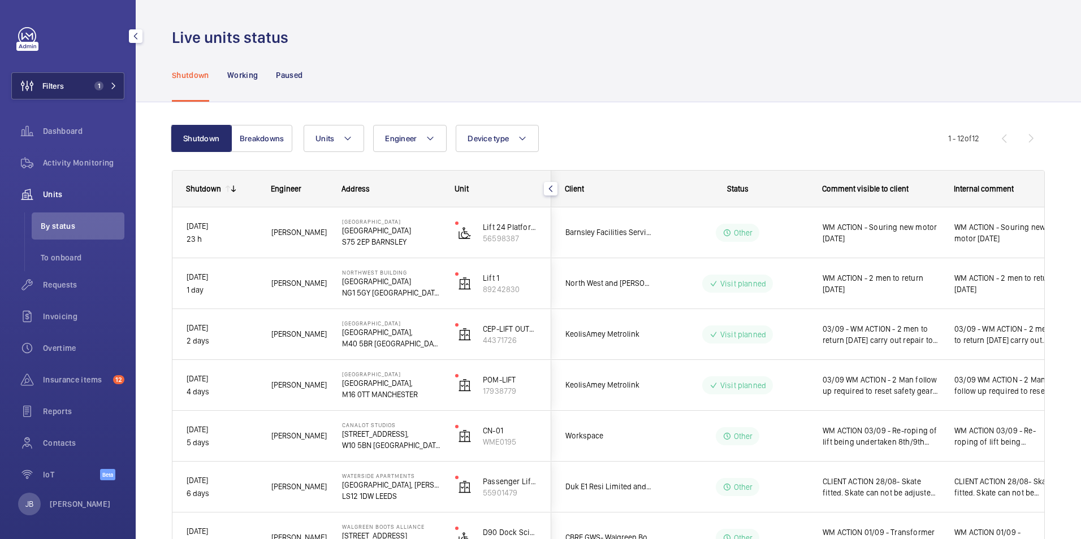
click at [79, 96] on button "Filters 1" at bounding box center [67, 85] width 113 height 27
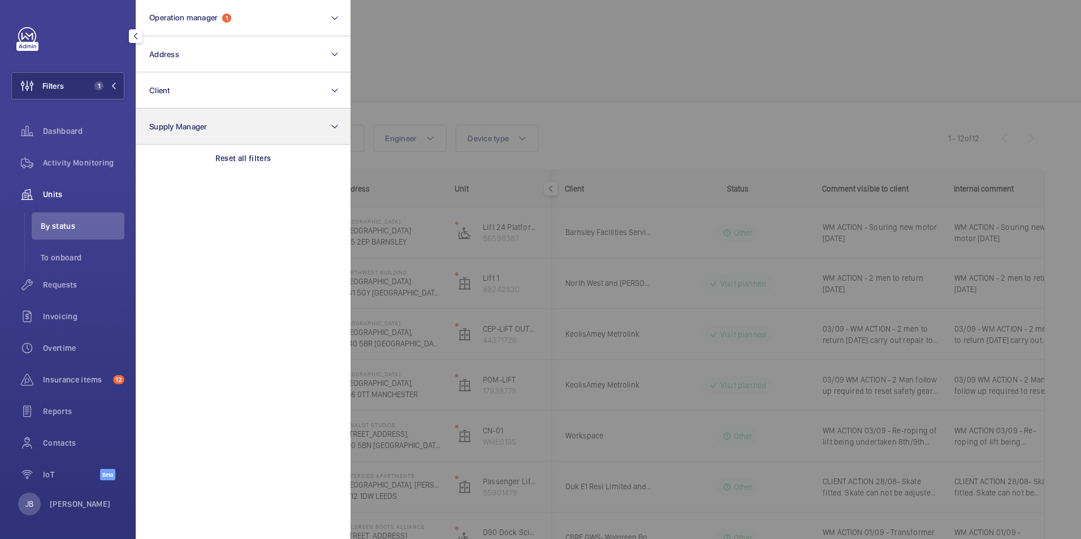
click at [249, 161] on p "Reset all filters" at bounding box center [243, 158] width 56 height 11
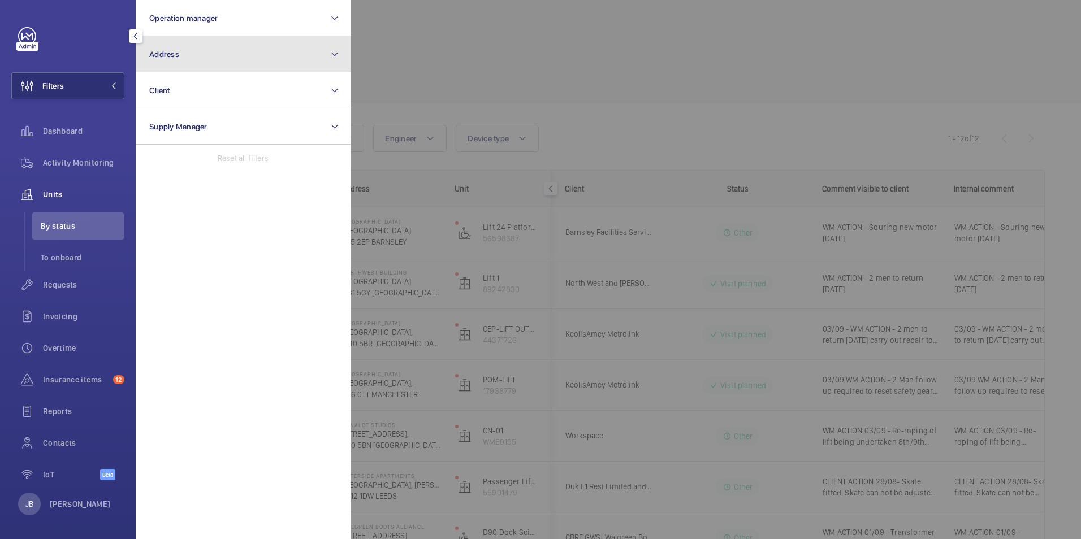
click at [232, 61] on button "Address" at bounding box center [243, 54] width 215 height 36
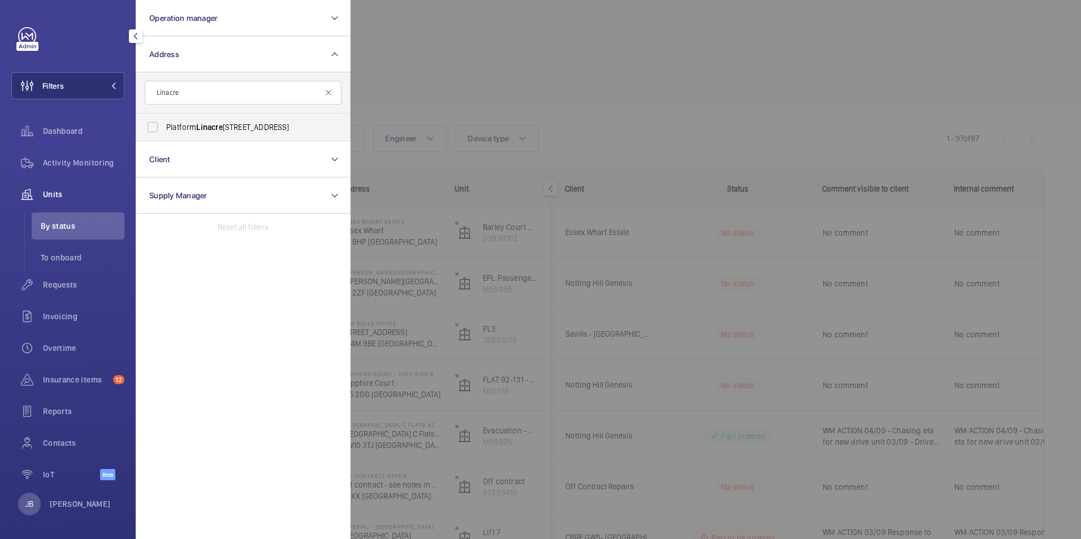
type input "Linacre"
click at [215, 133] on label "Platform Linacre House - Southernhay Gardens, EXETER EX1 1UG" at bounding box center [234, 127] width 197 height 27
click at [164, 133] on input "Platform Linacre House - Southernhay Gardens, EXETER EX1 1UG" at bounding box center [152, 127] width 23 height 23
checkbox input "true"
click at [57, 443] on span "Contacts" at bounding box center [83, 443] width 81 height 11
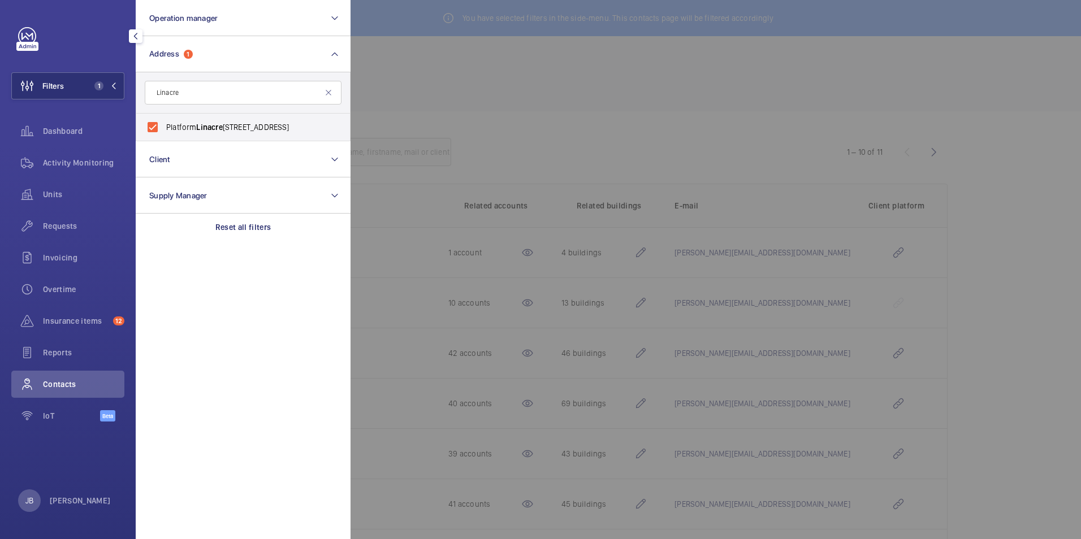
click at [416, 46] on div at bounding box center [890, 269] width 1081 height 539
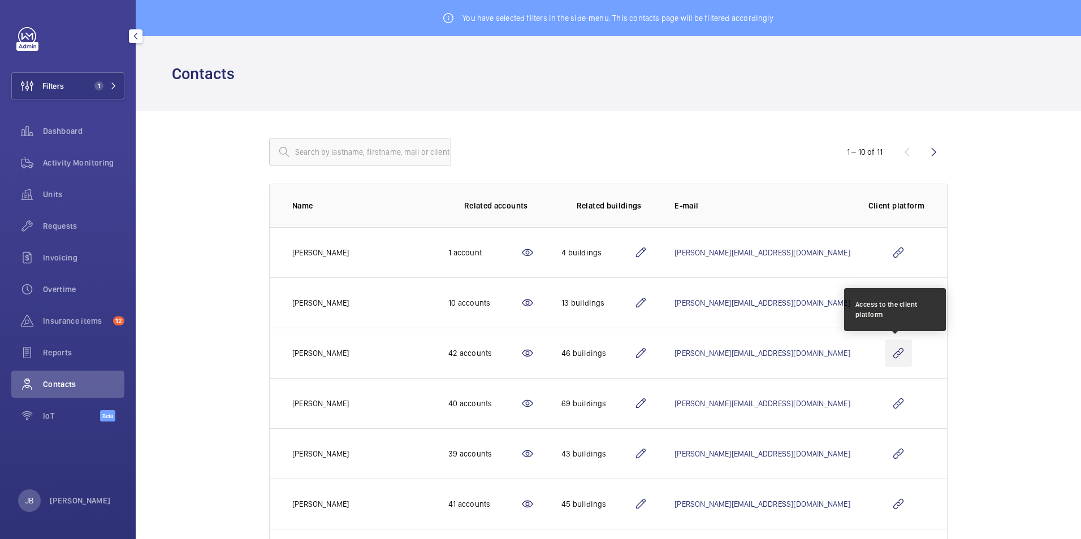
click at [895, 358] on wm-front-icon-button at bounding box center [898, 353] width 27 height 27
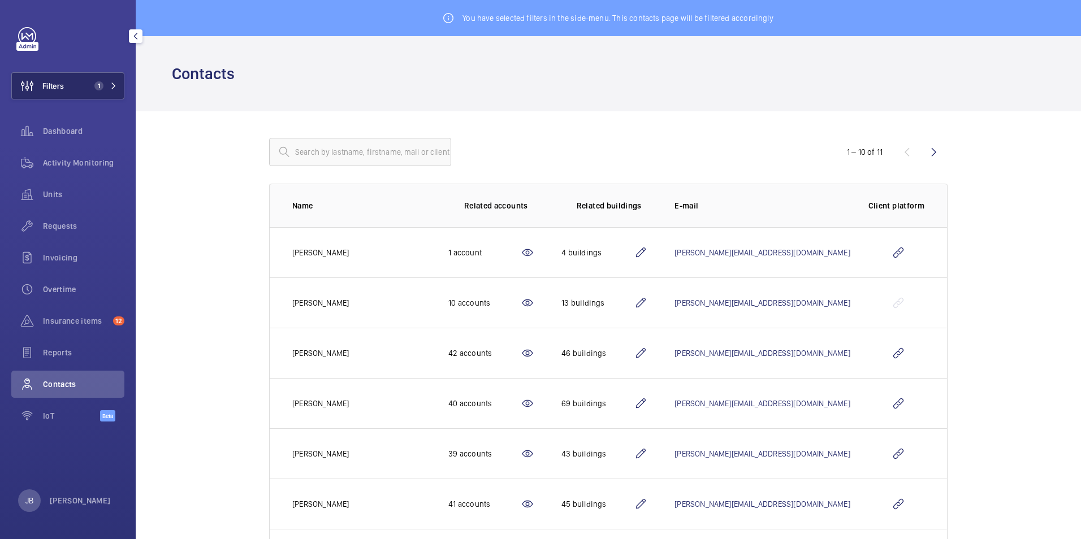
click at [78, 81] on button "Filters 1" at bounding box center [67, 85] width 113 height 27
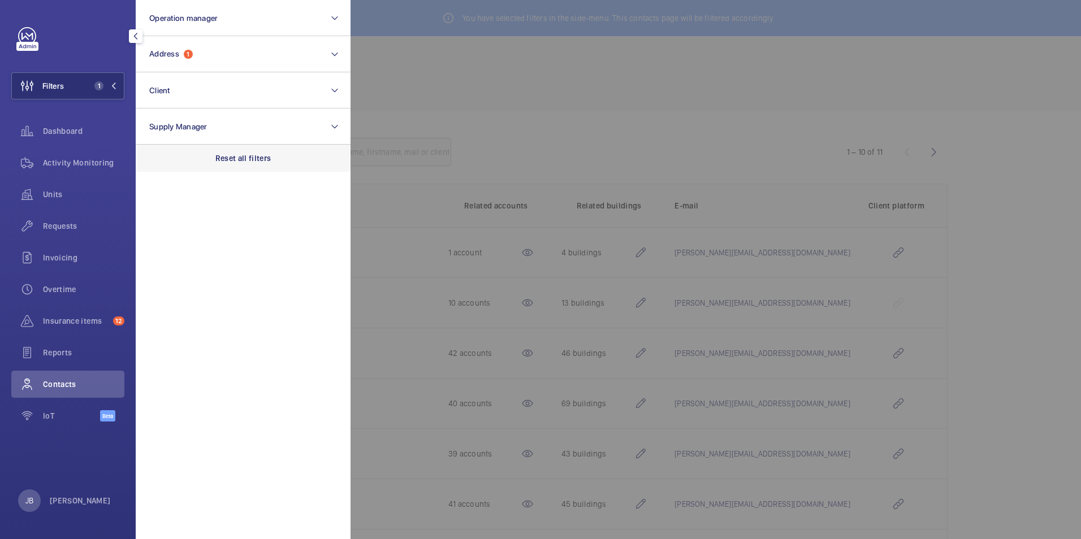
click at [244, 156] on p "Reset all filters" at bounding box center [243, 158] width 56 height 11
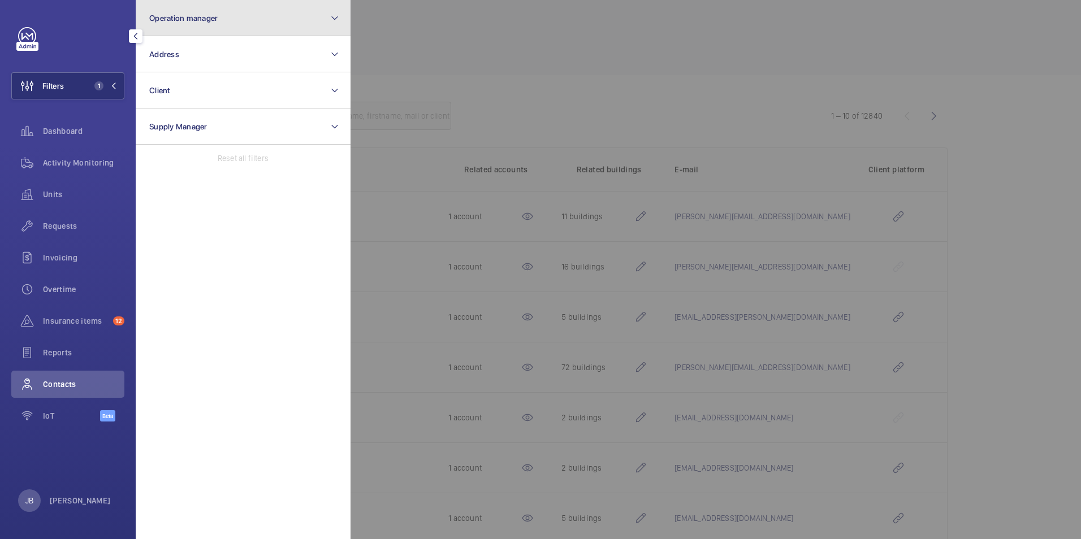
click at [239, 24] on button "Operation manager" at bounding box center [243, 18] width 215 height 36
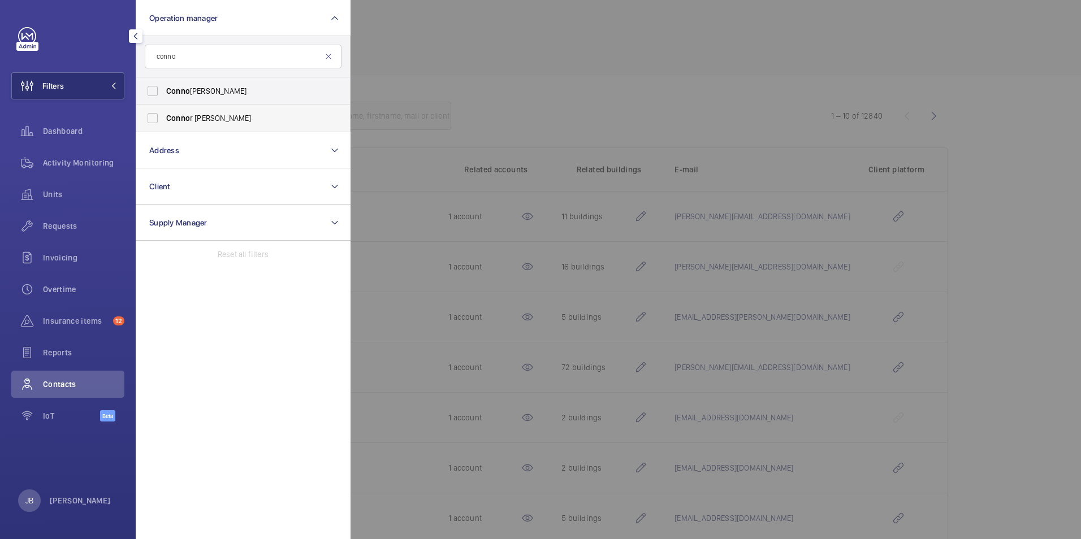
type input "conno"
click at [179, 117] on span "Conno" at bounding box center [178, 118] width 24 height 9
click at [164, 117] on input "Conno r Tarpey" at bounding box center [152, 118] width 23 height 23
checkbox input "true"
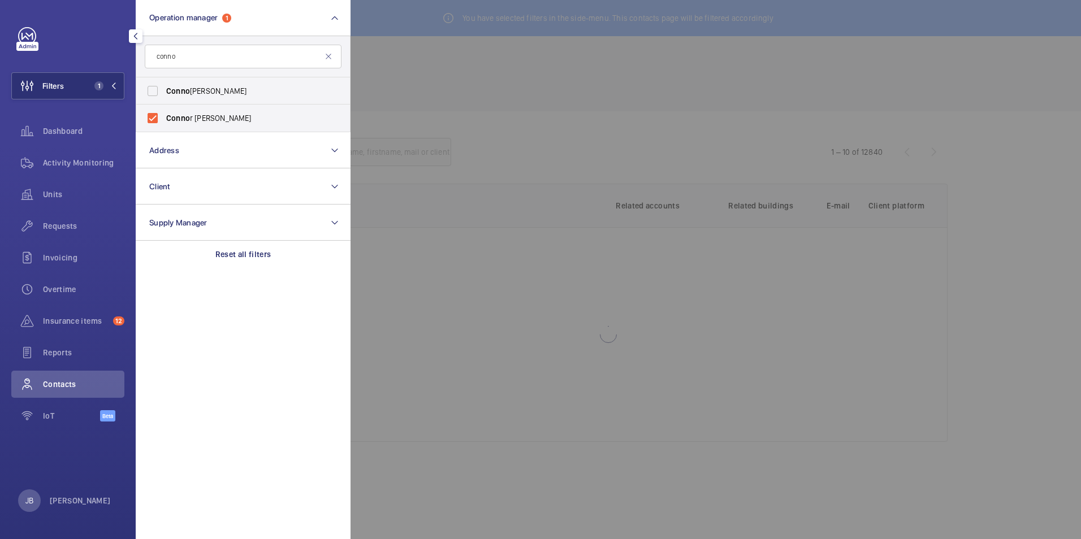
click at [392, 85] on div at bounding box center [890, 269] width 1081 height 539
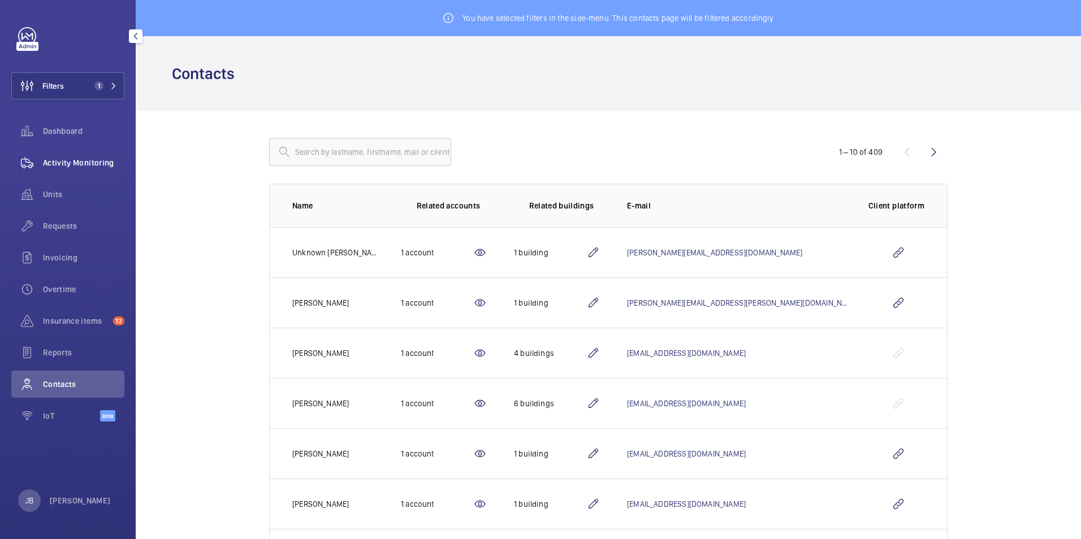
click at [102, 170] on div "Activity Monitoring" at bounding box center [67, 162] width 113 height 27
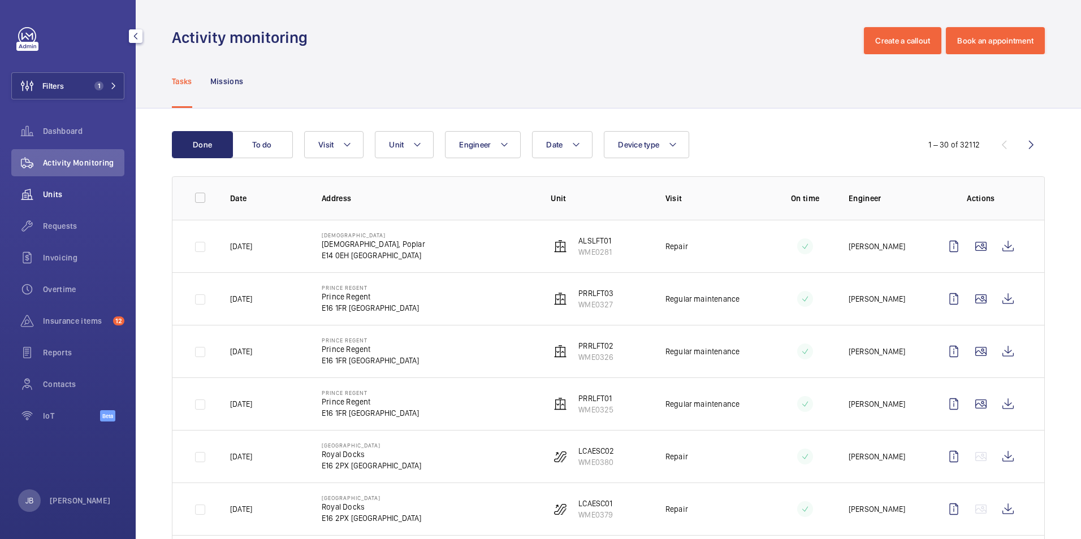
click at [65, 195] on span "Units" at bounding box center [83, 194] width 81 height 11
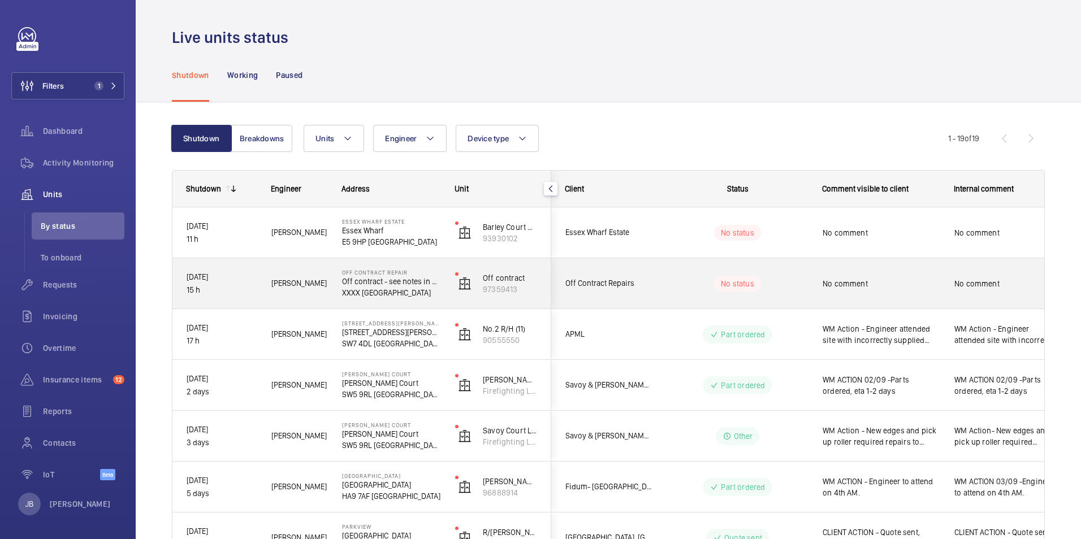
click at [938, 289] on span "No comment" at bounding box center [881, 283] width 117 height 11
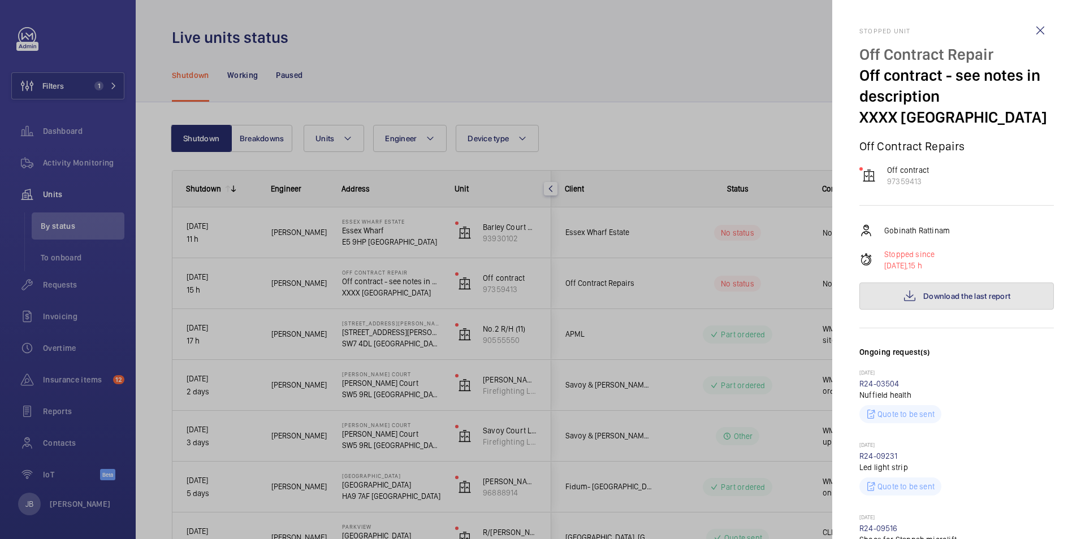
click at [962, 304] on button "Download the last report" at bounding box center [956, 296] width 194 height 27
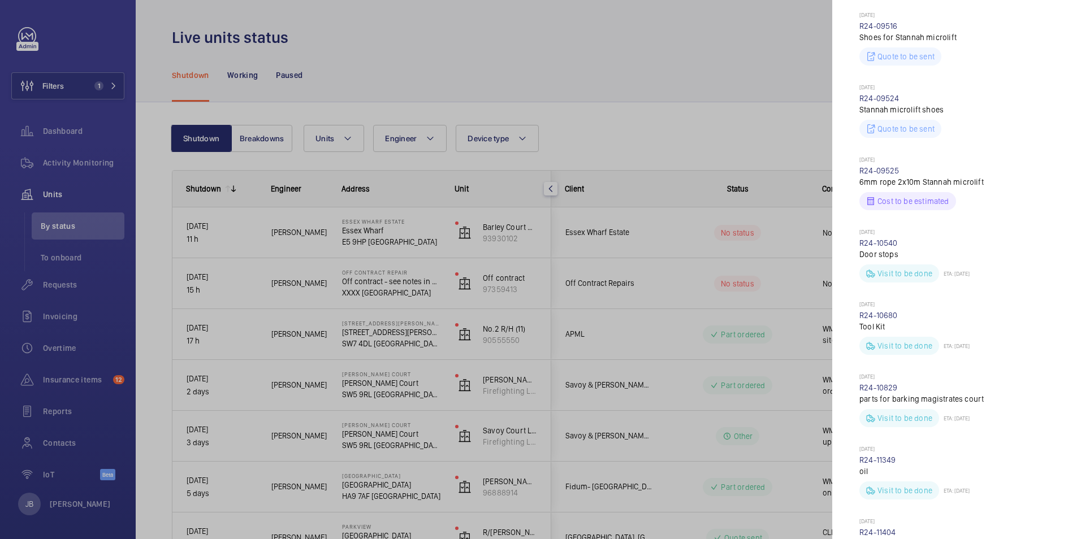
scroll to position [509, 0]
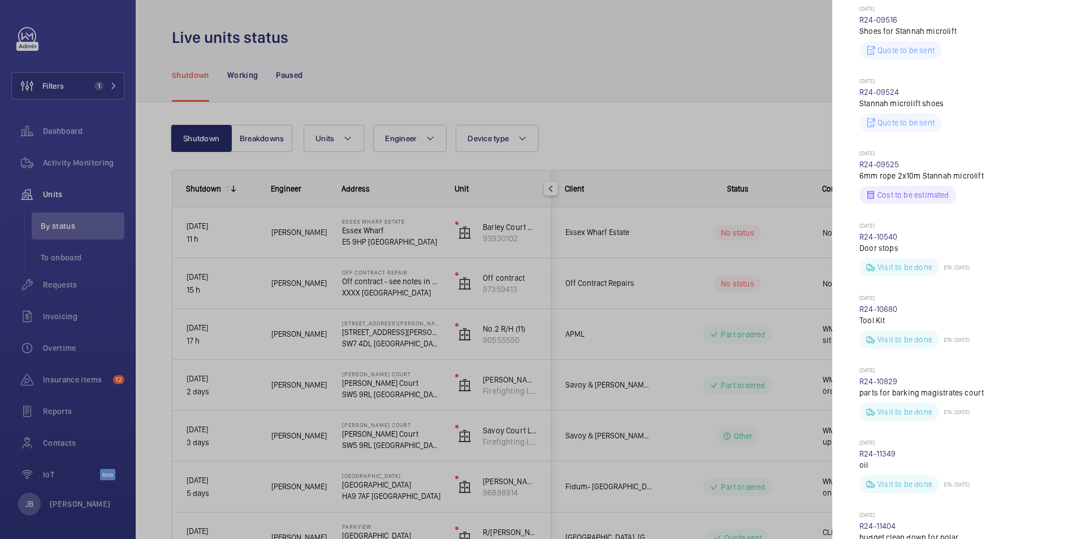
click at [808, 223] on div at bounding box center [540, 269] width 1081 height 539
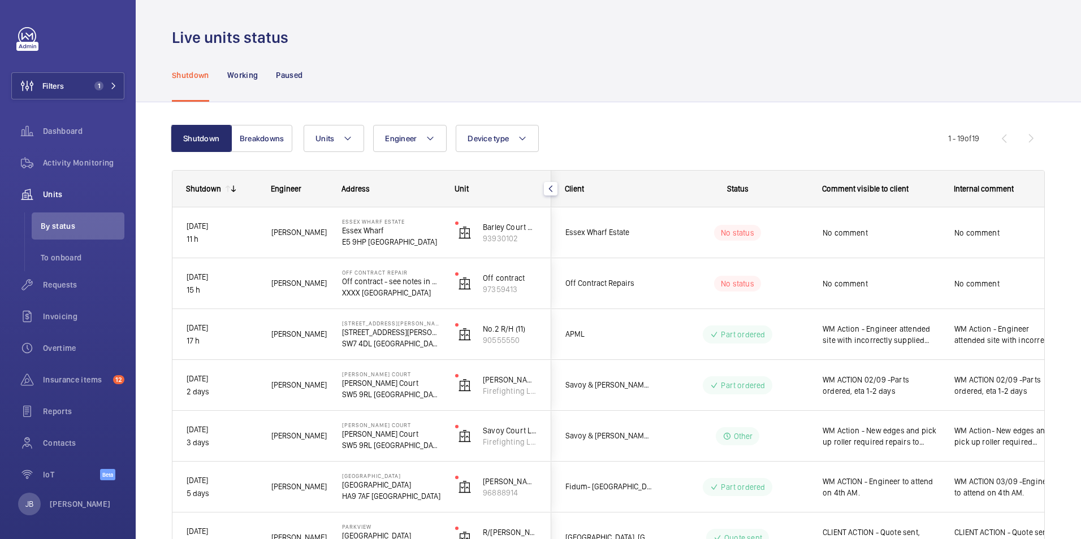
scroll to position [0, 0]
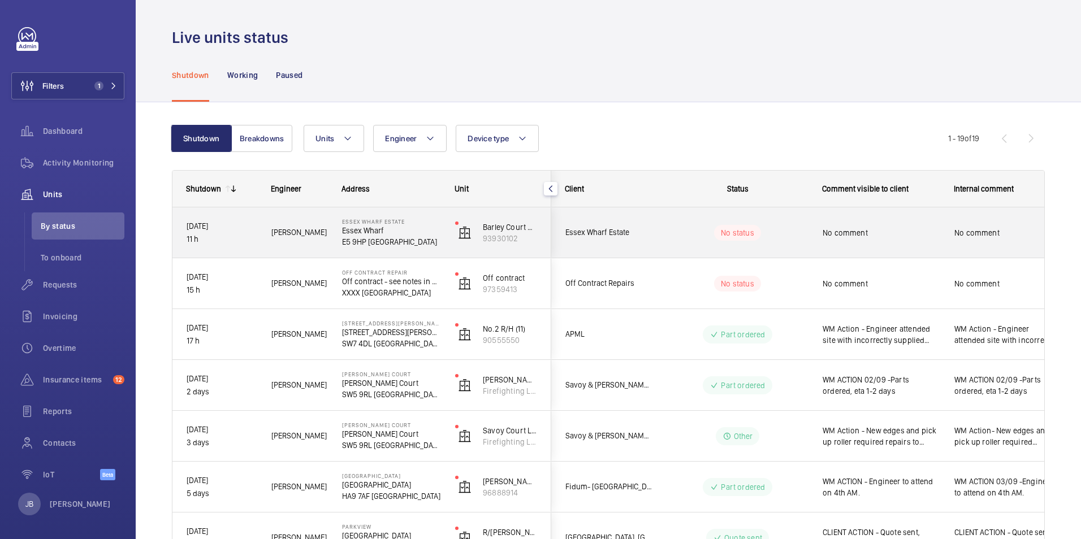
click at [918, 236] on span "No comment" at bounding box center [881, 232] width 117 height 11
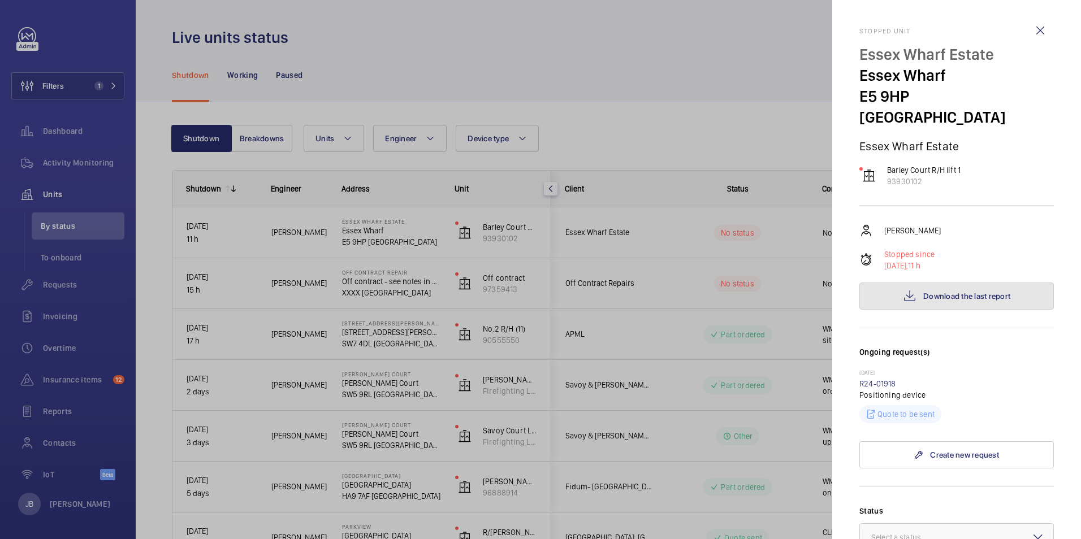
click at [944, 292] on span "Download the last report" at bounding box center [966, 296] width 87 height 9
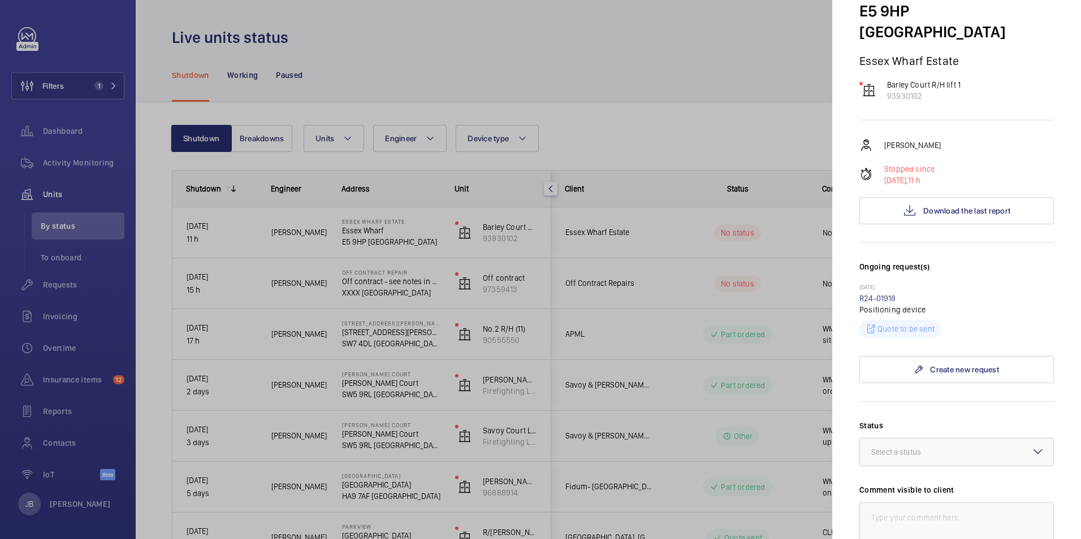
scroll to position [170, 0]
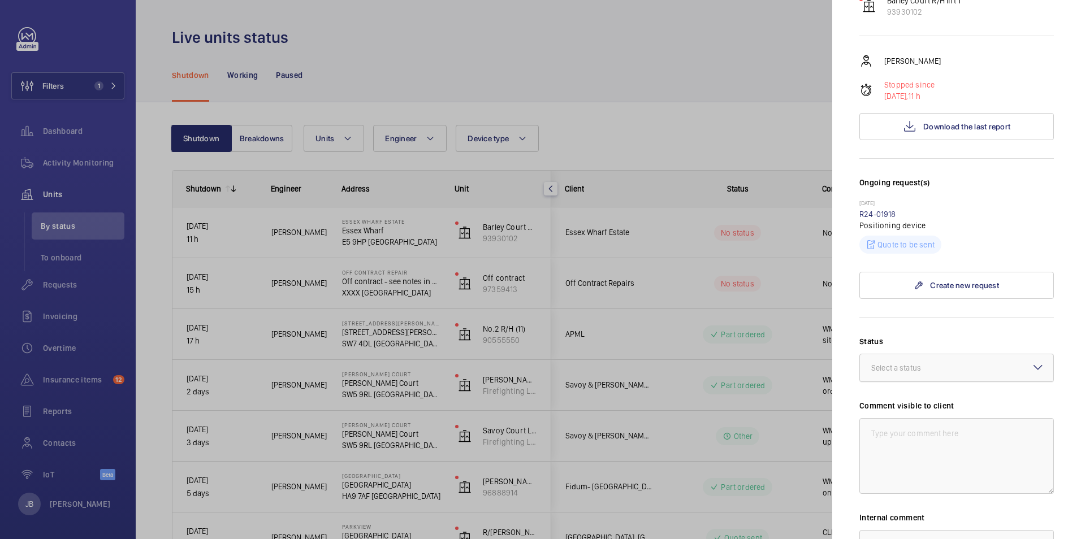
click at [960, 354] on div at bounding box center [956, 367] width 193 height 27
click at [901, 494] on span "Other" at bounding box center [956, 499] width 171 height 11
click at [903, 418] on textarea at bounding box center [956, 456] width 194 height 76
click at [976, 418] on textarea "WM ACTION - 2 men to return bo be able to drive the lift on test." at bounding box center [956, 456] width 194 height 76
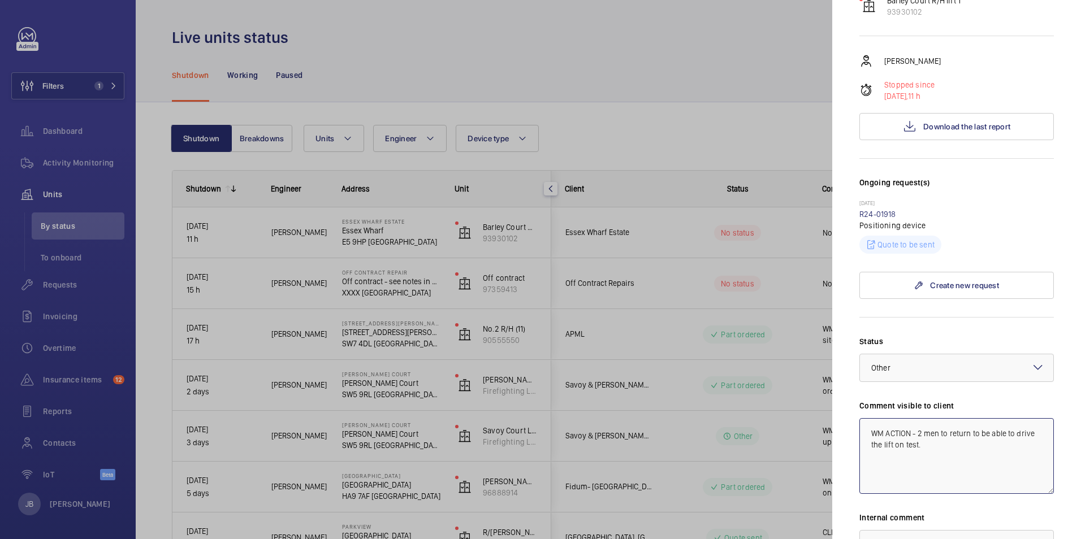
click at [927, 425] on textarea "WM ACTION - 2 men to return to be able to drive the lift on test." at bounding box center [956, 456] width 194 height 76
drag, startPoint x: 927, startPoint y: 425, endPoint x: 870, endPoint y: 414, distance: 58.0
click at [870, 418] on textarea "WM ACTION - 2 men to return to be able to drive the lift on test." at bounding box center [956, 456] width 194 height 76
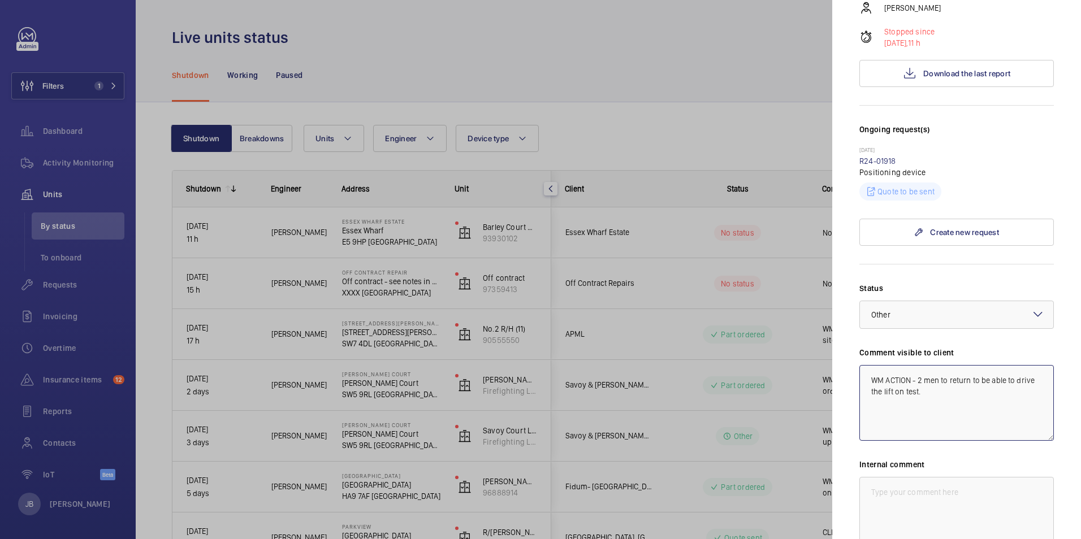
scroll to position [283, 0]
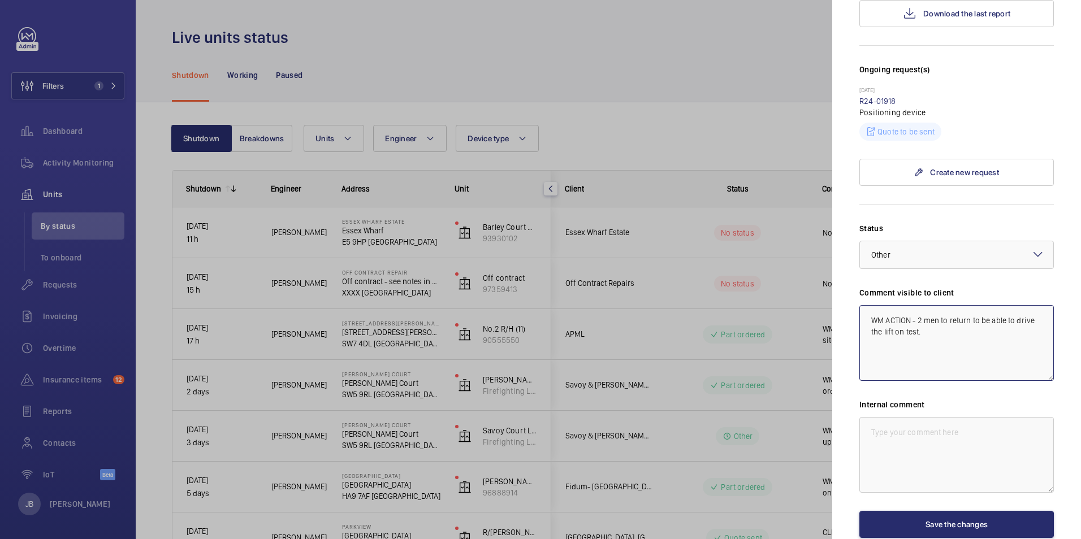
type textarea "WM ACTION - 2 men to return to be able to drive the lift on test."
click at [894, 431] on textarea at bounding box center [956, 455] width 194 height 76
paste textarea "WM ACTION - 2 men to return to be able to drive the lift on test."
type textarea "WM ACTION - 2 men to return to be able to drive the lift on test."
click at [937, 305] on textarea "WM ACTION - 2 men to return to be able to drive the lift on test." at bounding box center [956, 343] width 194 height 76
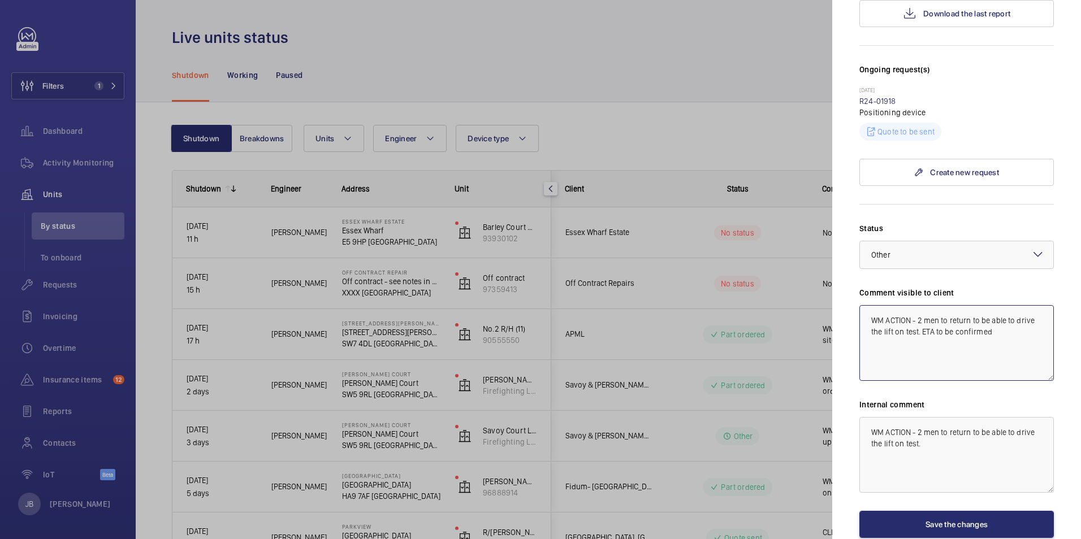
drag, startPoint x: 993, startPoint y: 311, endPoint x: 866, endPoint y: 300, distance: 128.3
click at [866, 305] on textarea "WM ACTION - 2 men to return to be able to drive the lift on test. ETA to be con…" at bounding box center [956, 343] width 194 height 76
type textarea "WM ACTION - 2 men to return to be able to drive the lift on test. ETA to be con…"
drag, startPoint x: 909, startPoint y: 425, endPoint x: 853, endPoint y: 412, distance: 58.0
click at [853, 412] on mat-sidenav "Stopped unit Essex Wharf Estate Essex Wharf E5 9HP LONDON Essex Wharf Estate Ba…" at bounding box center [956, 269] width 249 height 539
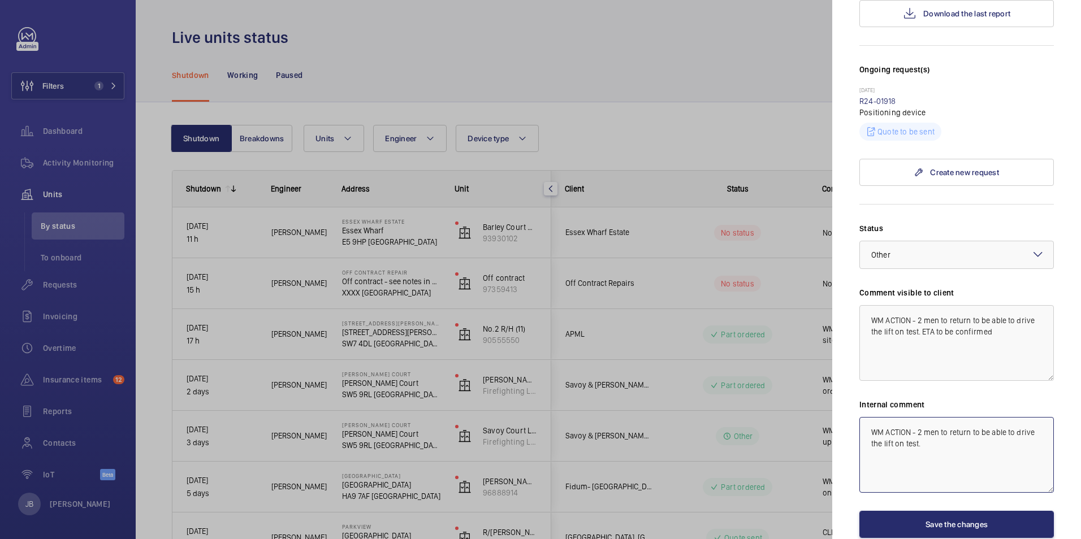
paste textarea "ETA to be confirmed"
type textarea "WM ACTION - 2 men to return to be able to drive the lift on test. ETA to be con…"
click at [945, 511] on button "Save the changes" at bounding box center [956, 524] width 194 height 27
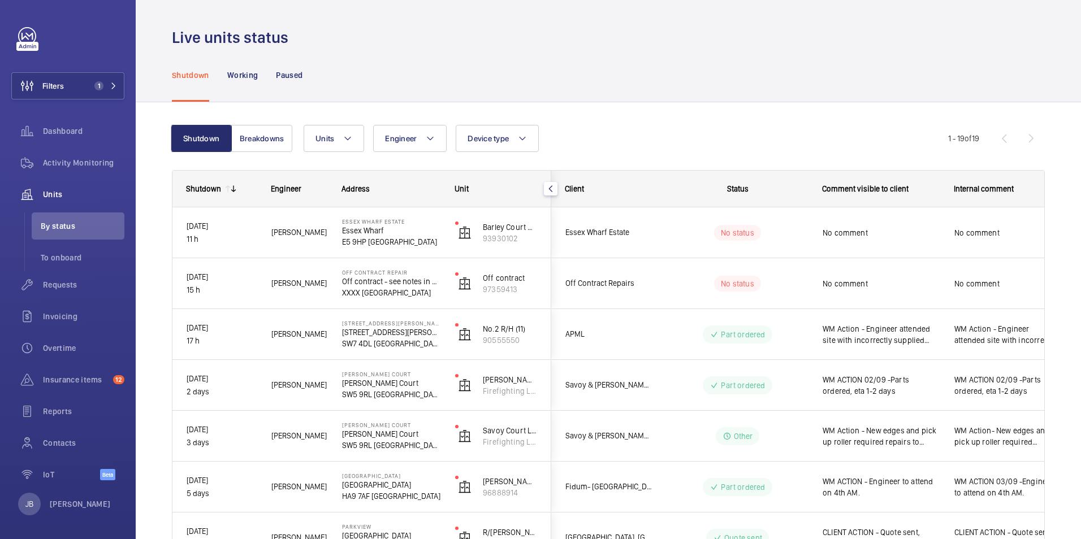
scroll to position [0, 0]
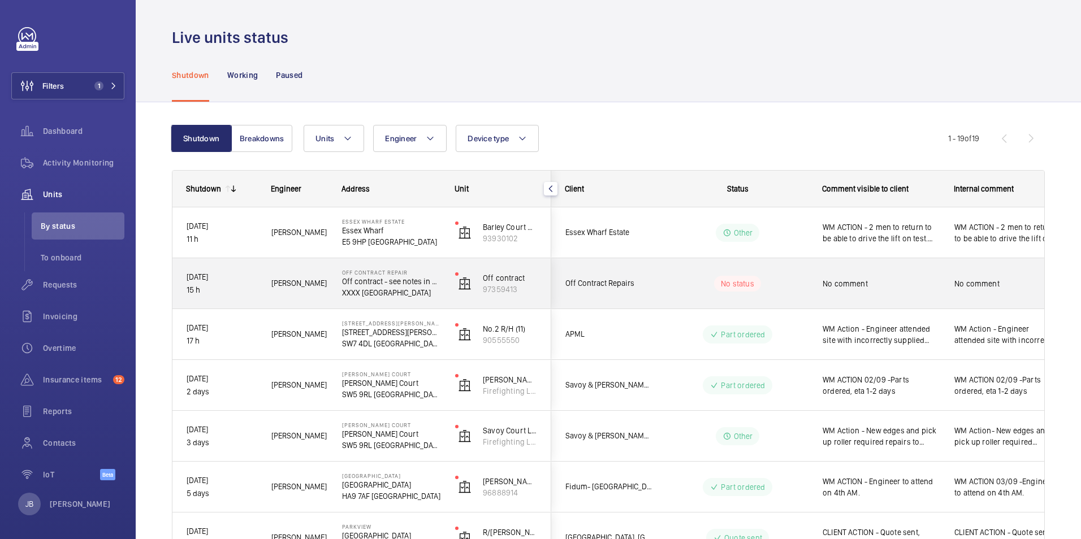
click at [900, 280] on span "No comment" at bounding box center [881, 283] width 117 height 11
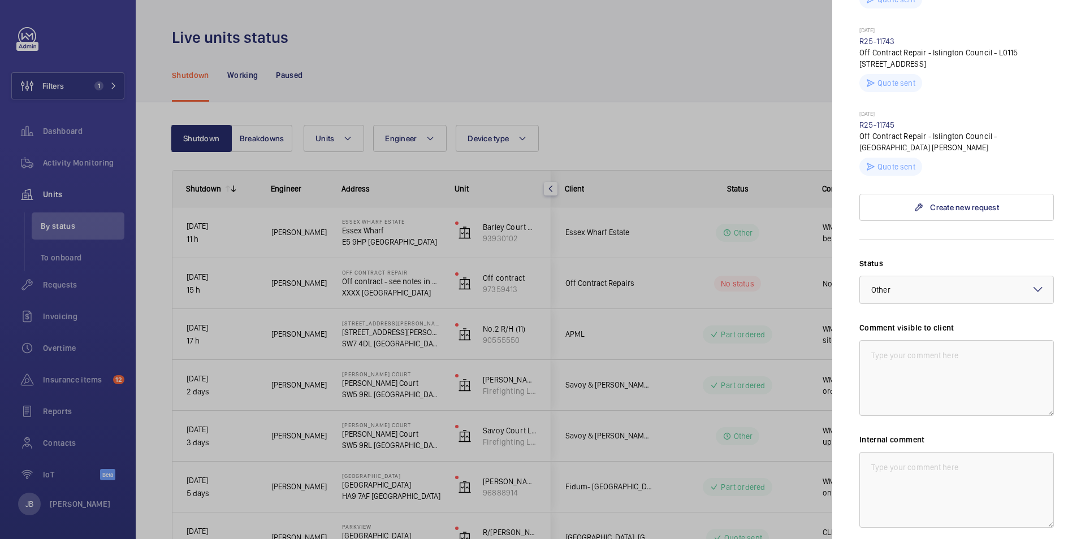
scroll to position [5485, 0]
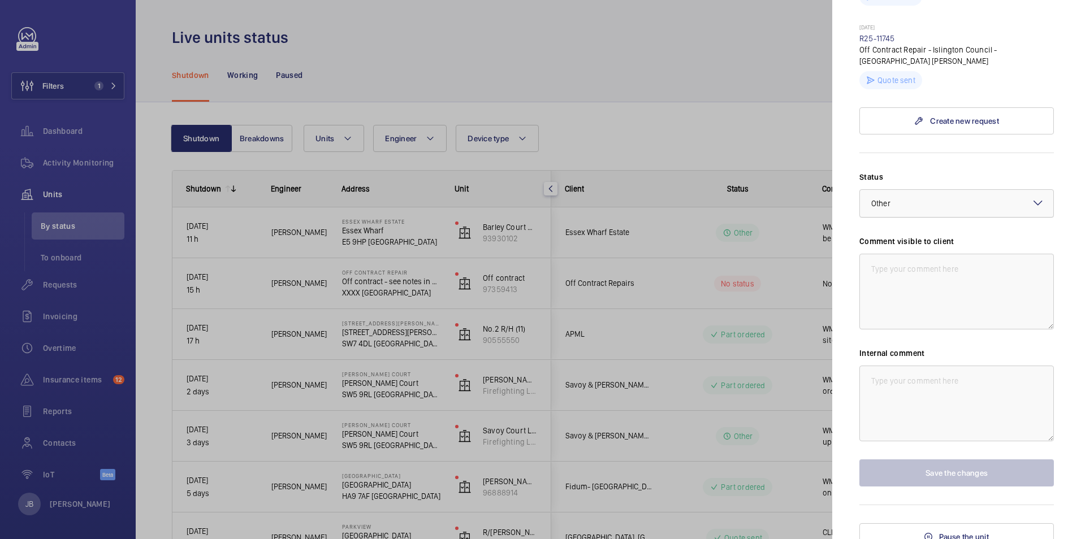
click at [973, 191] on div at bounding box center [956, 203] width 193 height 27
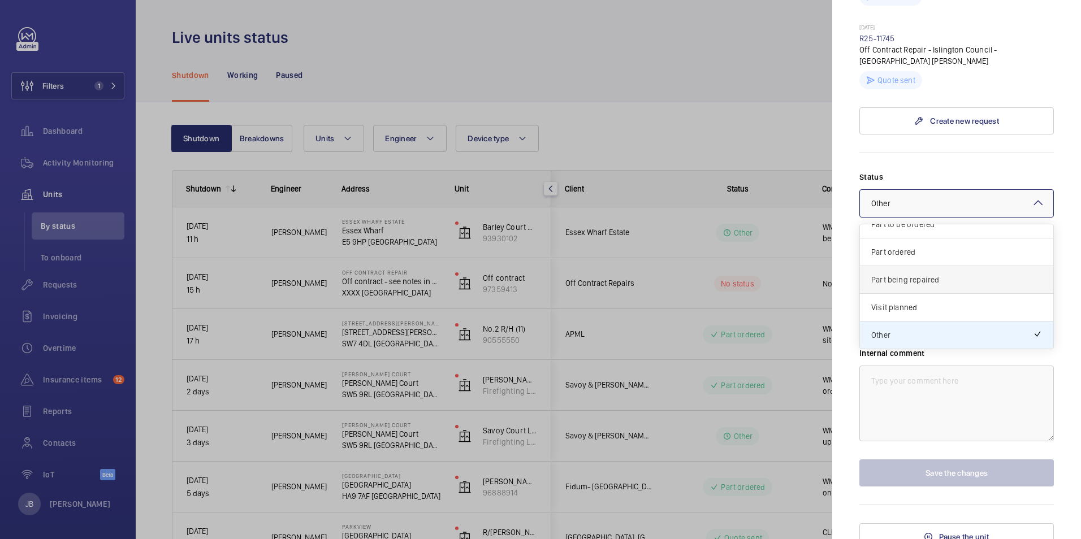
click at [898, 282] on div "Part being repaired" at bounding box center [956, 280] width 193 height 28
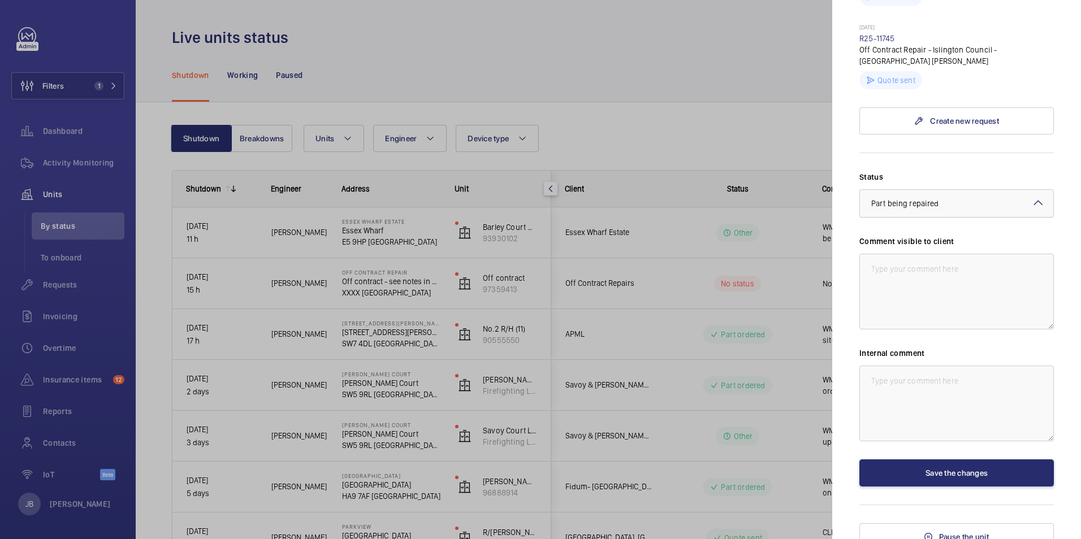
click at [924, 199] on span "Part being repaired" at bounding box center [904, 203] width 67 height 9
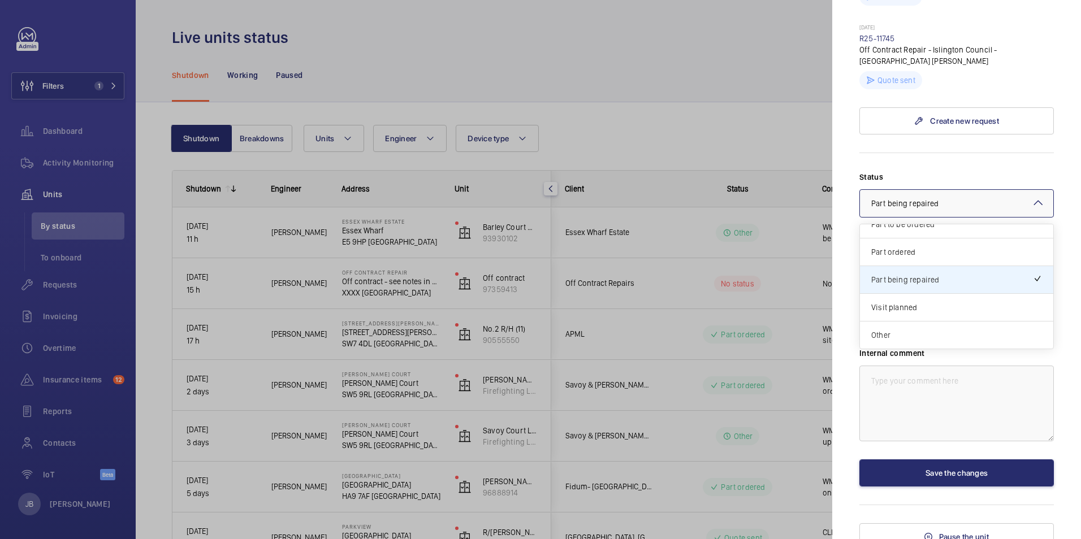
click at [930, 330] on span "Other" at bounding box center [956, 335] width 171 height 11
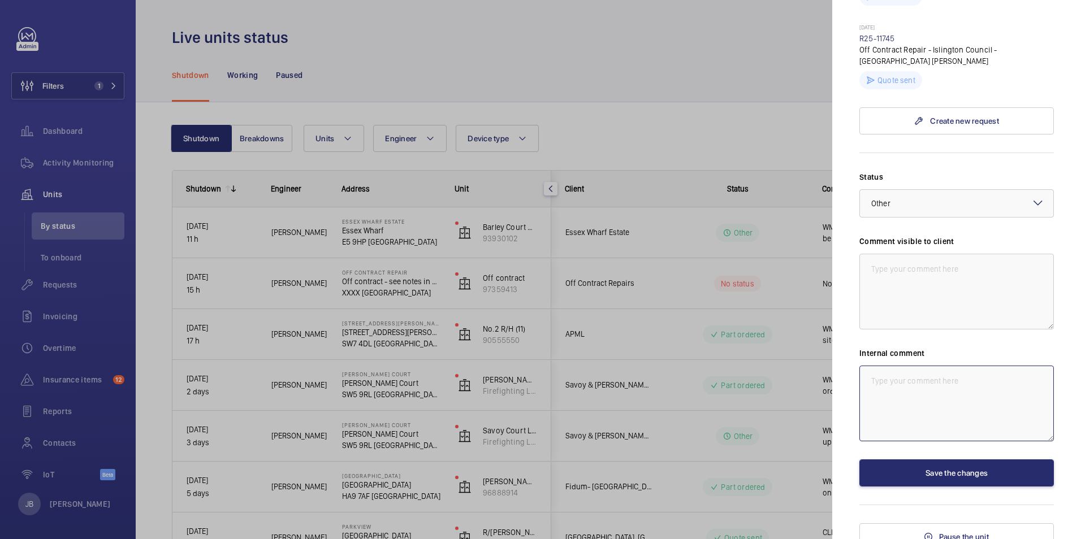
click at [891, 377] on textarea at bounding box center [956, 404] width 194 height 76
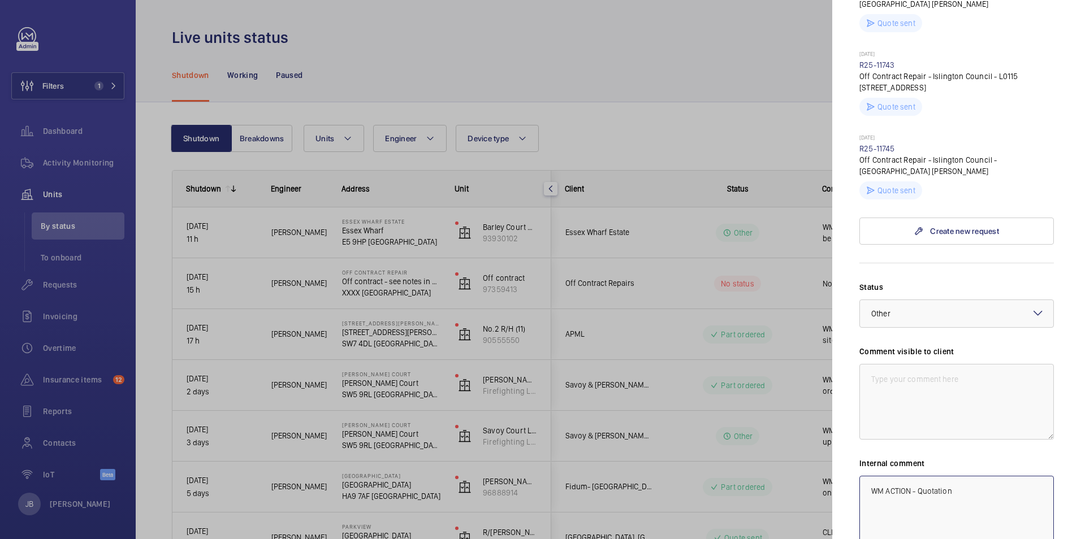
scroll to position [5485, 0]
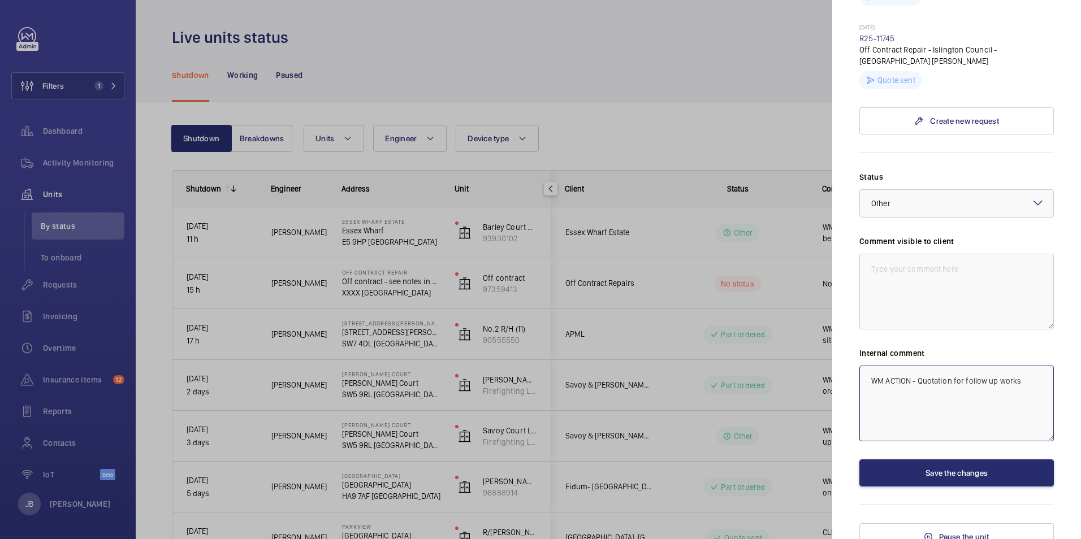
type textarea "WM ACTION - Quotation for follow up works."
click at [933, 462] on button "Save the changes" at bounding box center [956, 473] width 194 height 27
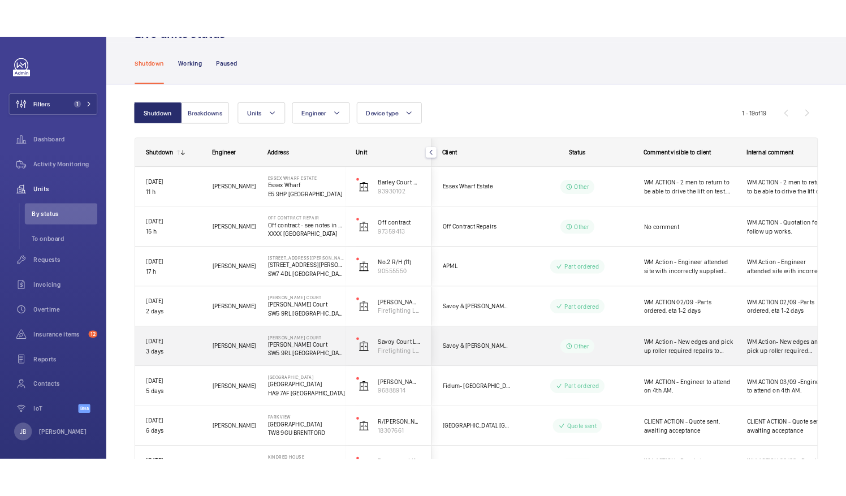
scroll to position [0, 0]
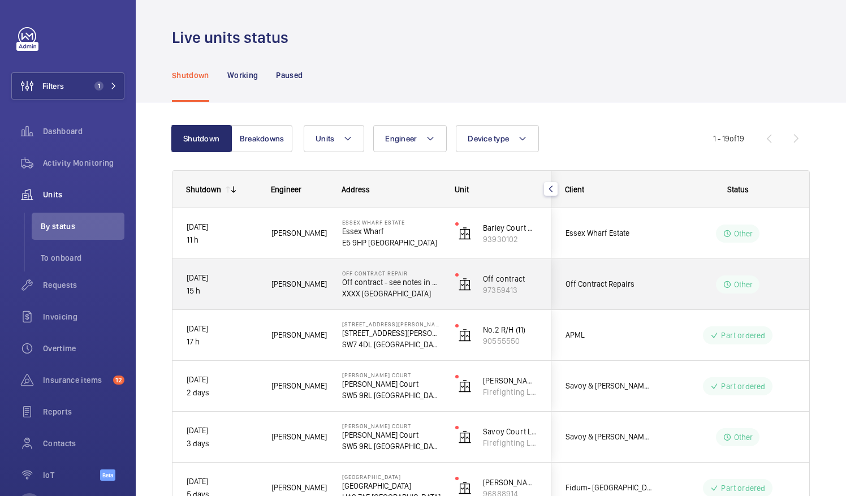
click at [707, 288] on wm-front-pills-cell "Other" at bounding box center [737, 284] width 141 height 18
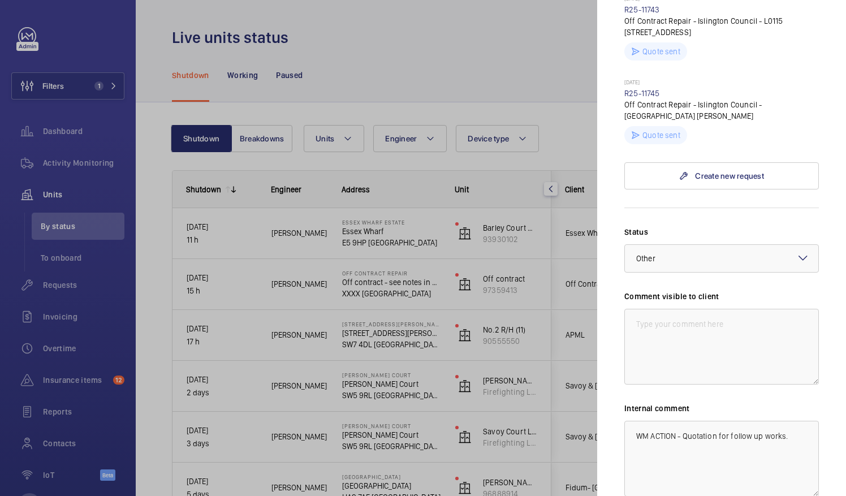
scroll to position [5242, 0]
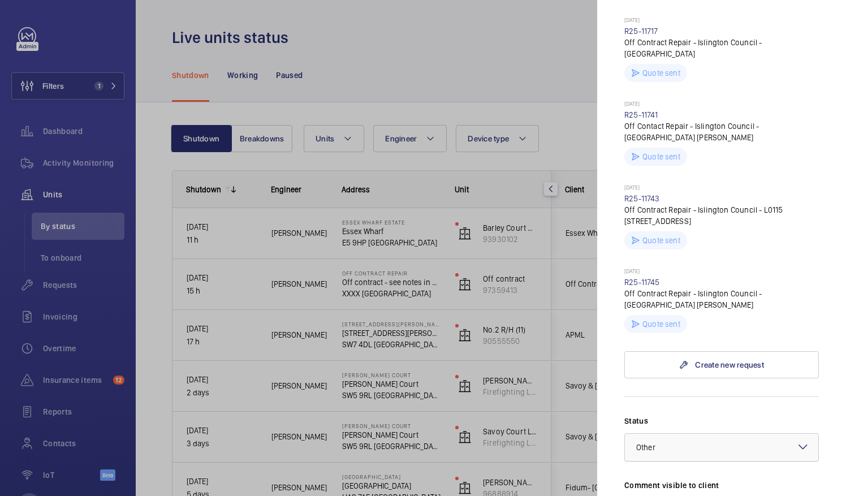
click at [776, 438] on div at bounding box center [721, 447] width 193 height 27
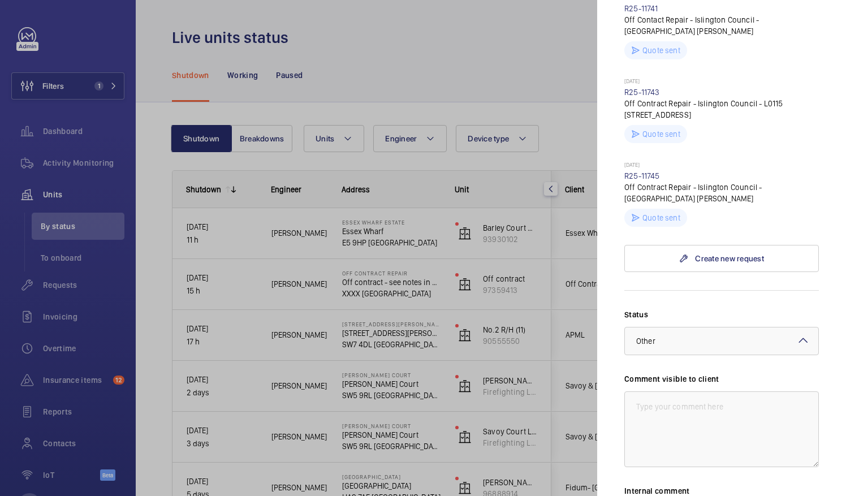
scroll to position [5440, 0]
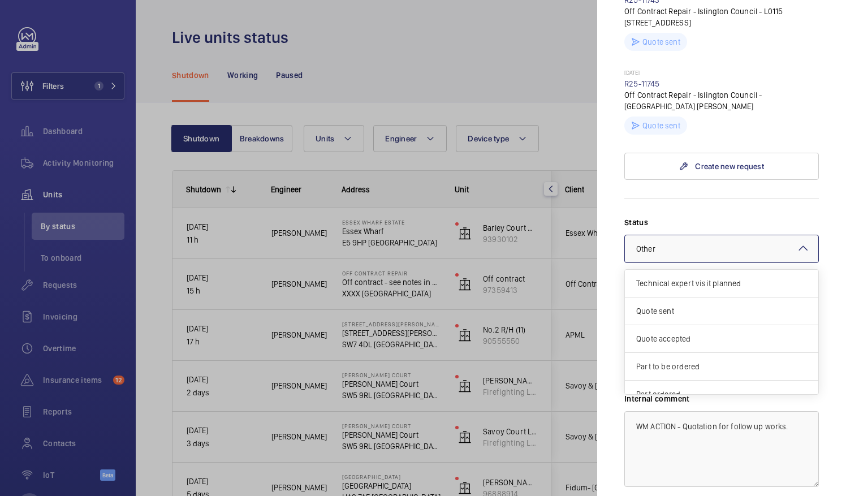
click at [800, 241] on mat-icon at bounding box center [803, 248] width 14 height 14
click at [673, 435] on textarea "WM ACTION - Quotation for follow up works." at bounding box center [721, 449] width 194 height 76
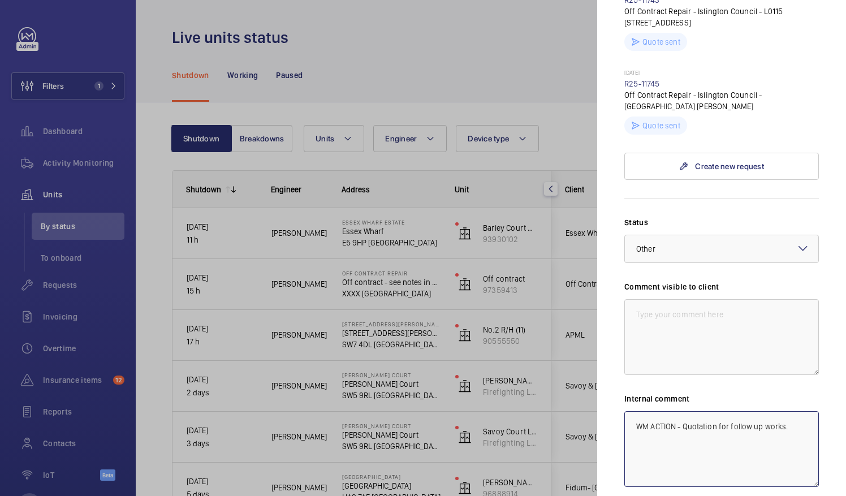
click at [635, 412] on textarea "WM ACTION - Quotation for follow up works." at bounding box center [721, 449] width 194 height 76
click at [634, 305] on textarea at bounding box center [721, 337] width 194 height 76
type textarea "CLIENT ACTION - Awaiting client instruction on current service provider."
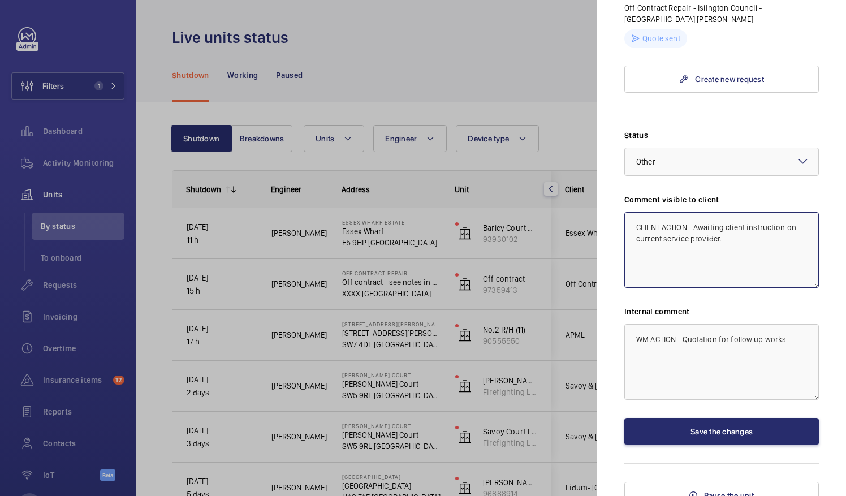
drag, startPoint x: 718, startPoint y: 232, endPoint x: 634, endPoint y: 212, distance: 86.0
click at [634, 212] on textarea "CLIENT ACTION - Awaiting client instruction on current service provider." at bounding box center [721, 250] width 194 height 76
drag, startPoint x: 789, startPoint y: 326, endPoint x: 594, endPoint y: 314, distance: 195.9
click at [594, 314] on mat-sidenav-container "Filters 1 Dashboard Activity Monitoring Units By status To onboard Requests Inv…" at bounding box center [423, 248] width 846 height 496
paste textarea "CLIENT ACTION - Awaiting client instruction on current service provider"
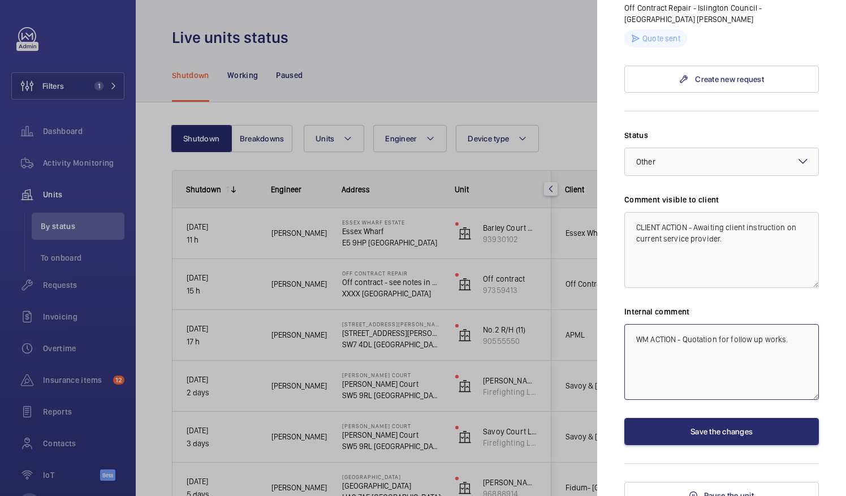
type textarea "CLIENT ACTION - Awaiting client instruction on current service provider."
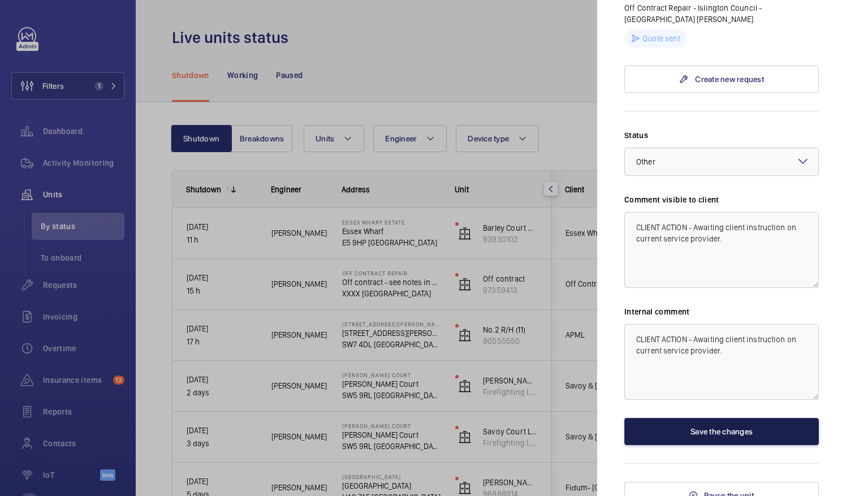
click at [690, 418] on button "Save the changes" at bounding box center [721, 431] width 194 height 27
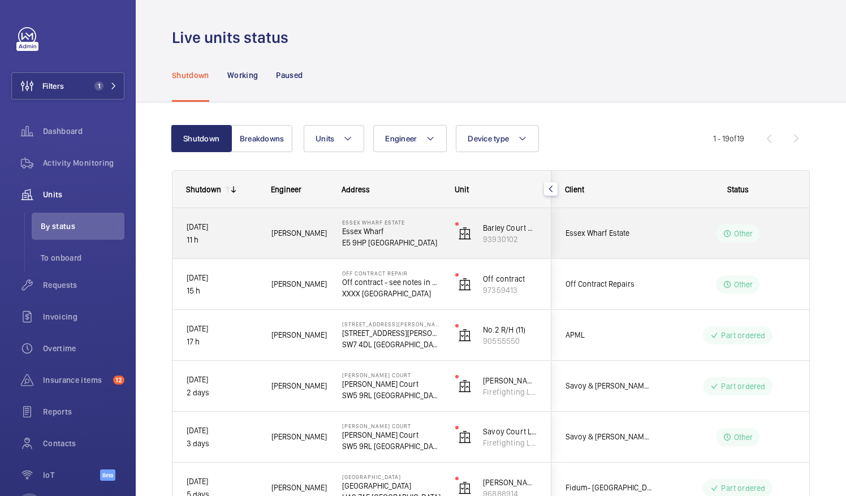
click at [734, 234] on p "Other" at bounding box center [743, 233] width 19 height 11
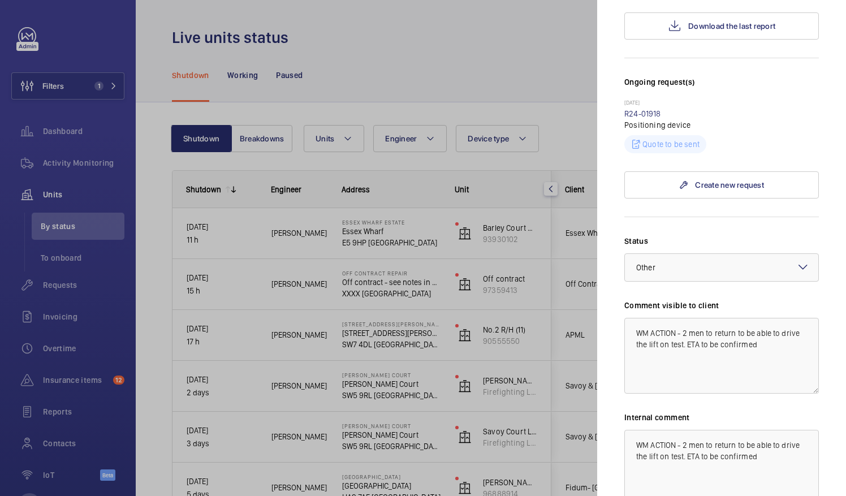
scroll to position [366, 0]
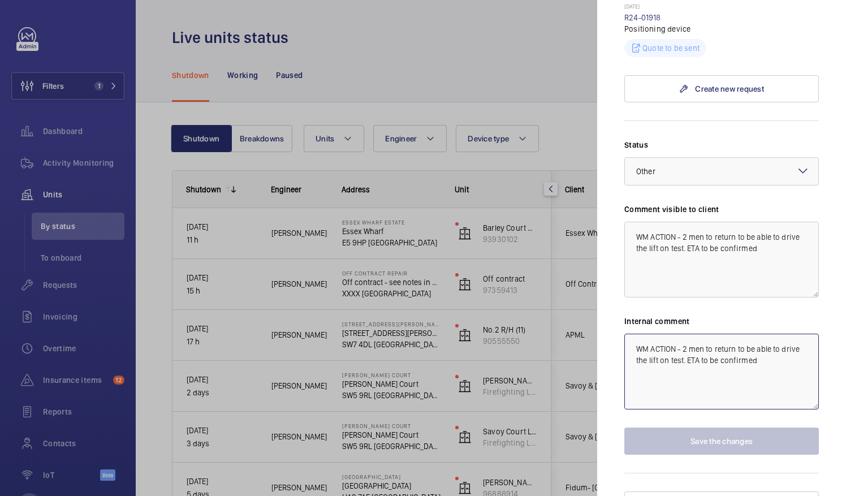
click at [764, 335] on textarea "WM ACTION - 2 men to return to be able to drive the lift on test. ETA to be con…" at bounding box center [721, 372] width 194 height 76
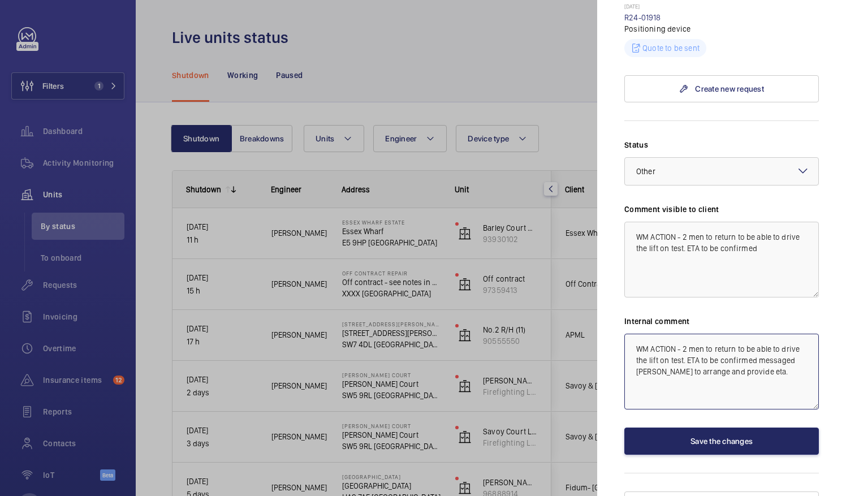
type textarea "WM ACTION - 2 men to return to be able to drive the lift on test. ETA to be con…"
click at [697, 427] on button "Save the changes" at bounding box center [721, 440] width 194 height 27
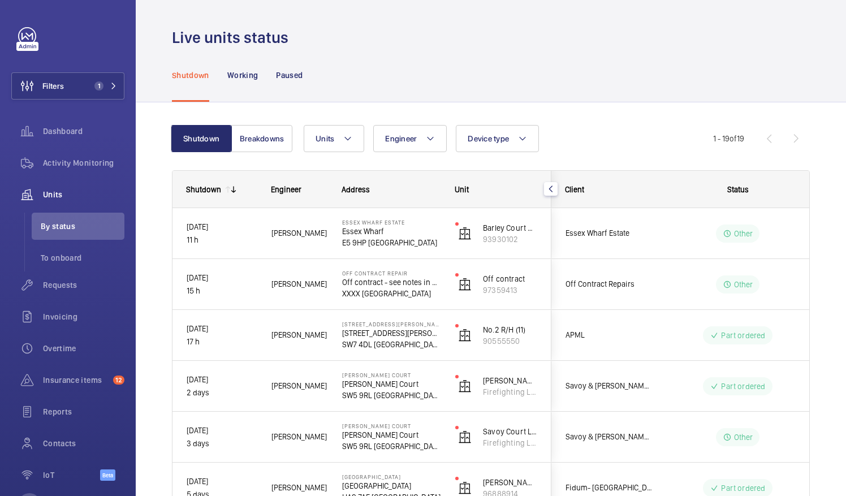
scroll to position [0, 0]
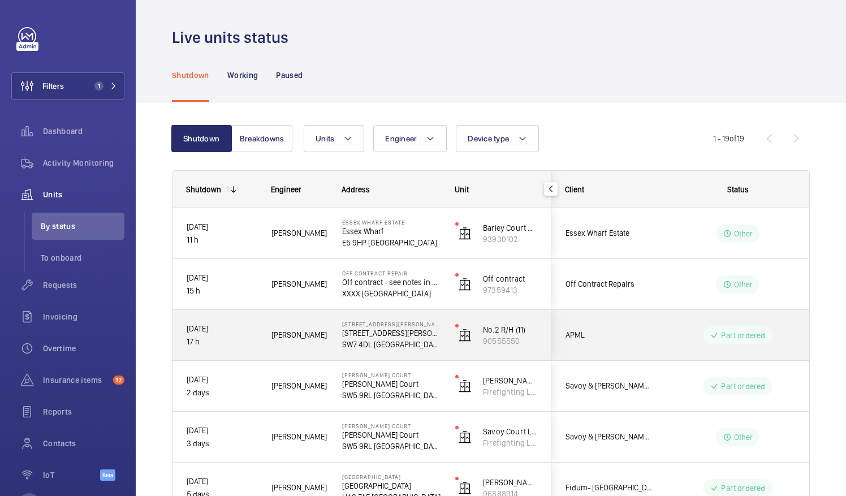
click at [683, 336] on wm-front-pills-cell "Part ordered" at bounding box center [737, 335] width 141 height 18
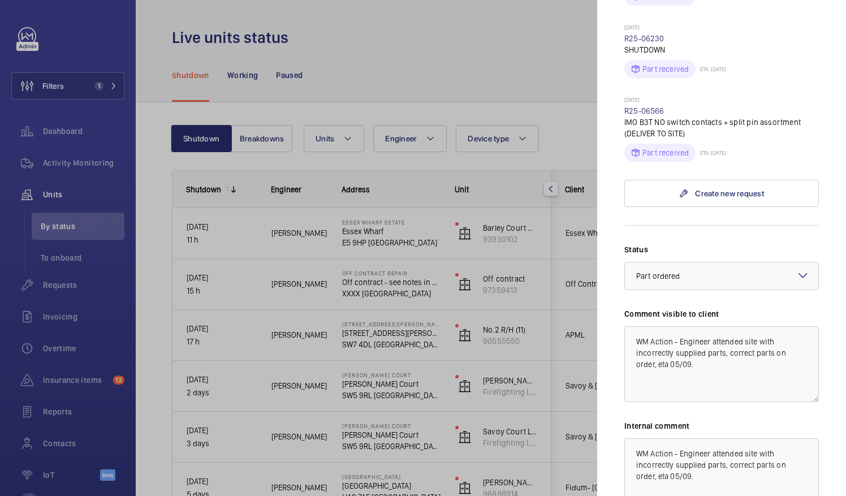
scroll to position [616, 0]
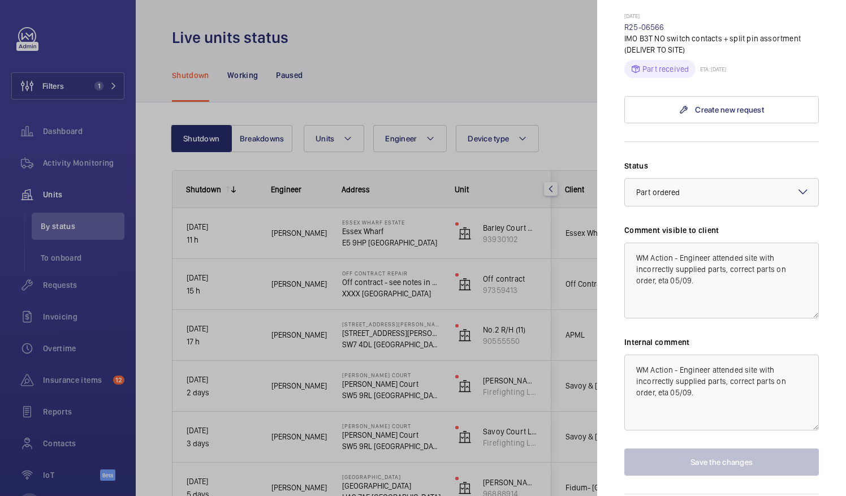
click at [523, 55] on div at bounding box center [423, 248] width 846 height 496
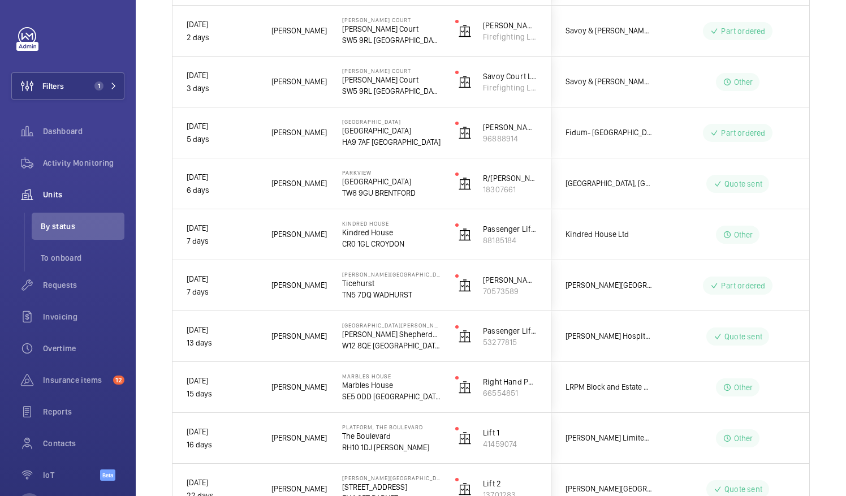
scroll to position [353, 0]
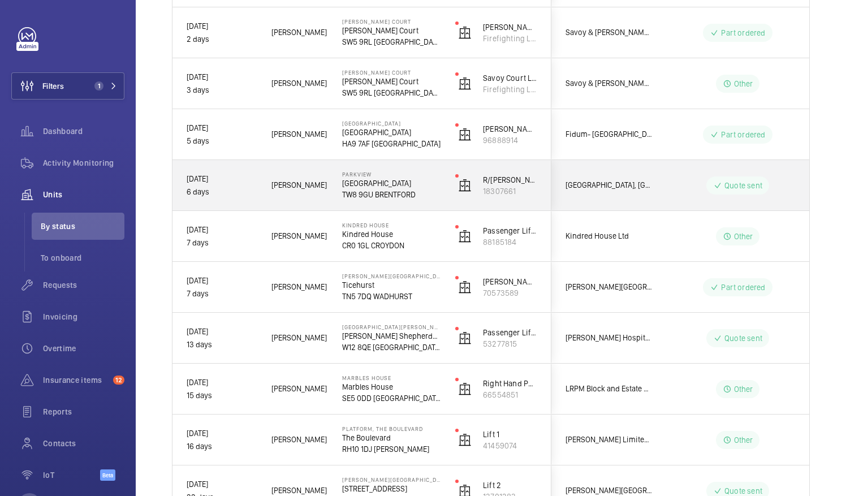
click at [682, 194] on div "Quote sent" at bounding box center [731, 185] width 154 height 41
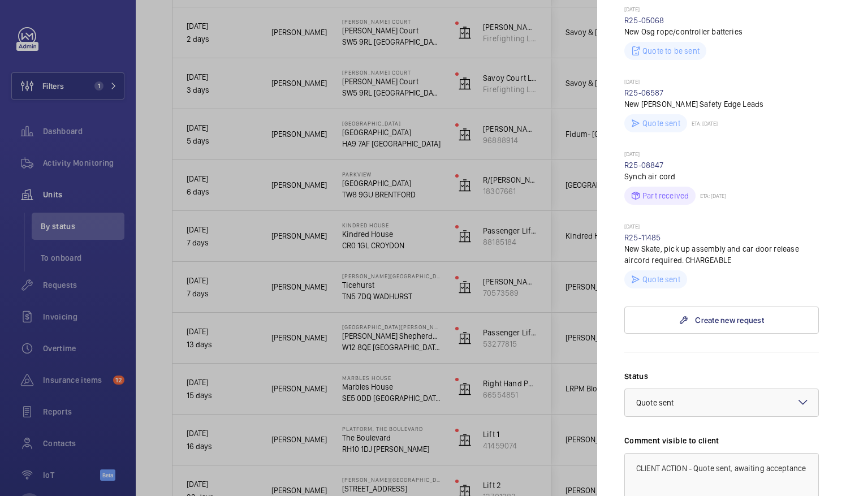
scroll to position [643, 0]
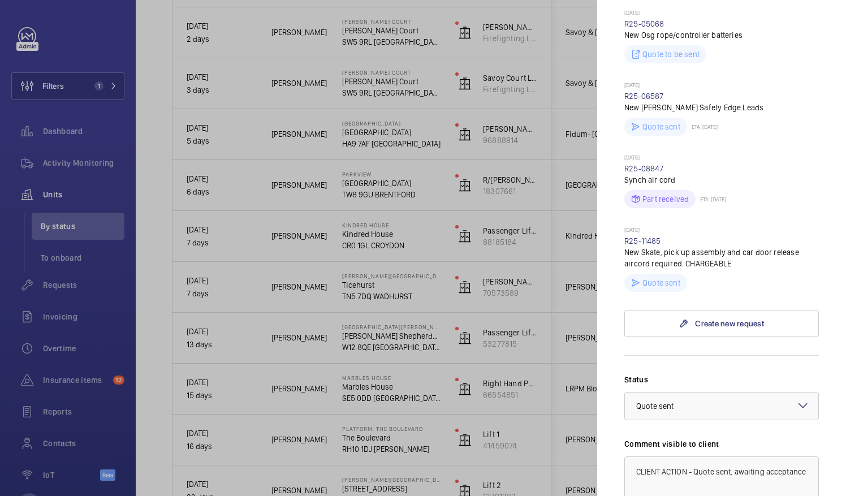
click at [571, 291] on div at bounding box center [423, 248] width 846 height 496
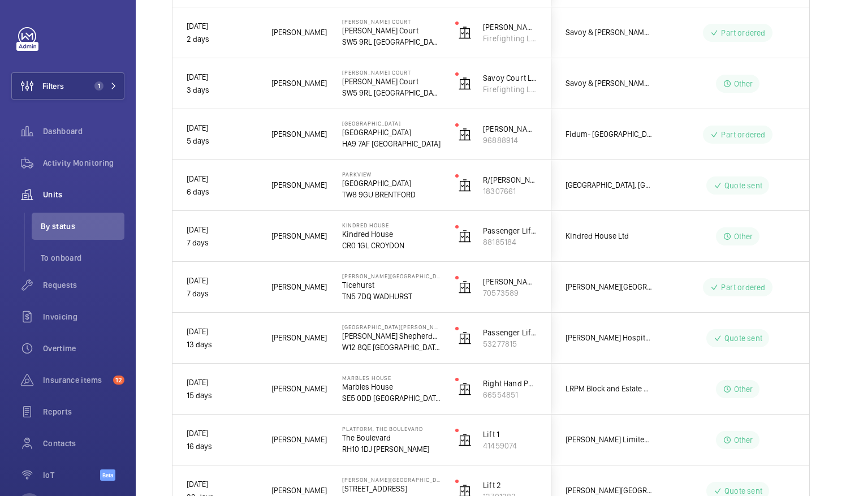
scroll to position [0, 0]
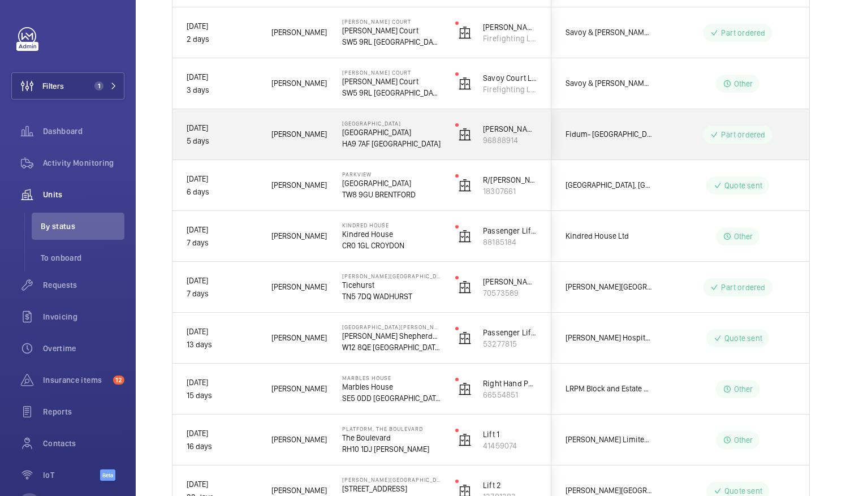
click at [643, 131] on span "Fidum- Wembley Central" at bounding box center [608, 134] width 87 height 13
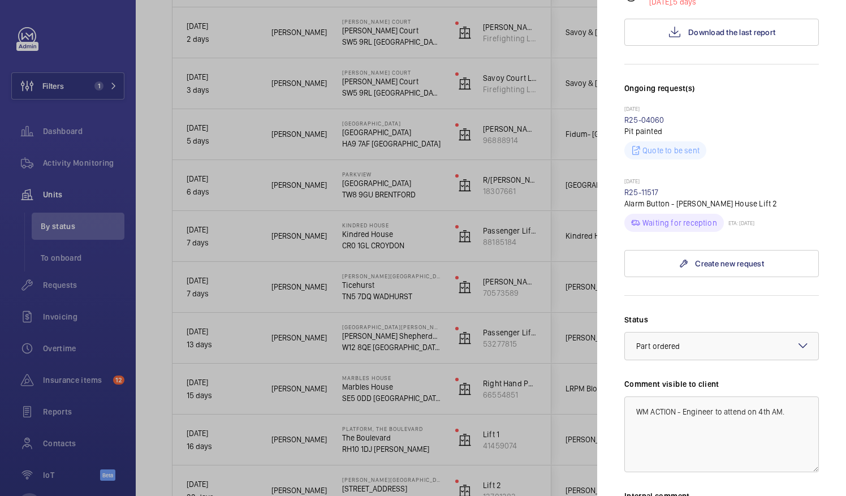
scroll to position [263, 0]
click at [435, 187] on div at bounding box center [423, 248] width 846 height 496
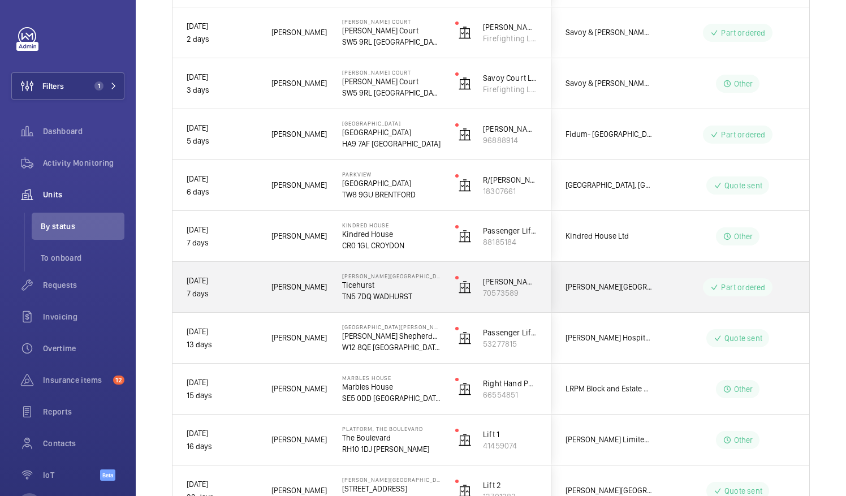
click at [664, 278] on div "Part ordered" at bounding box center [731, 287] width 154 height 41
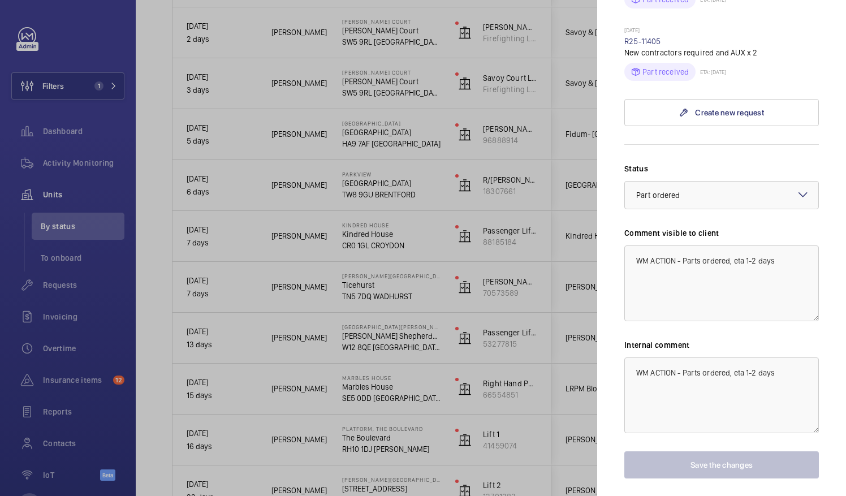
scroll to position [402, 0]
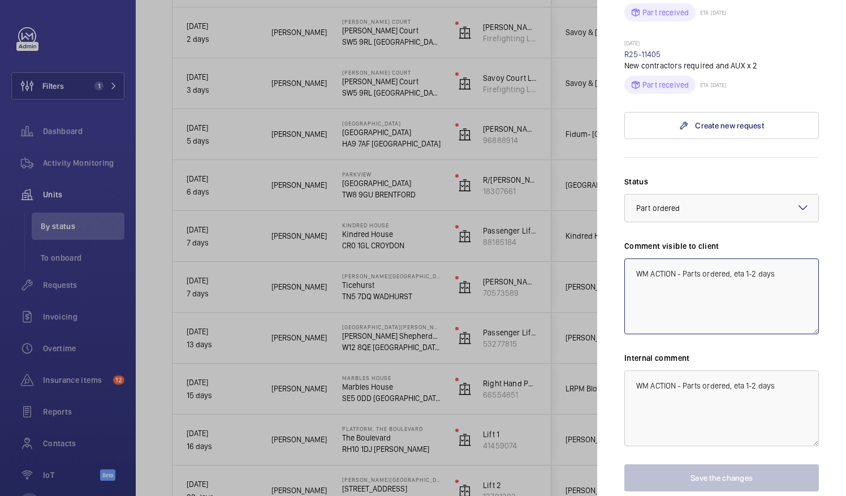
drag, startPoint x: 776, startPoint y: 272, endPoint x: 683, endPoint y: 269, distance: 92.8
click at [683, 269] on textarea "WM ACTION - Parts ordered, eta 1-2 days" at bounding box center [721, 296] width 194 height 76
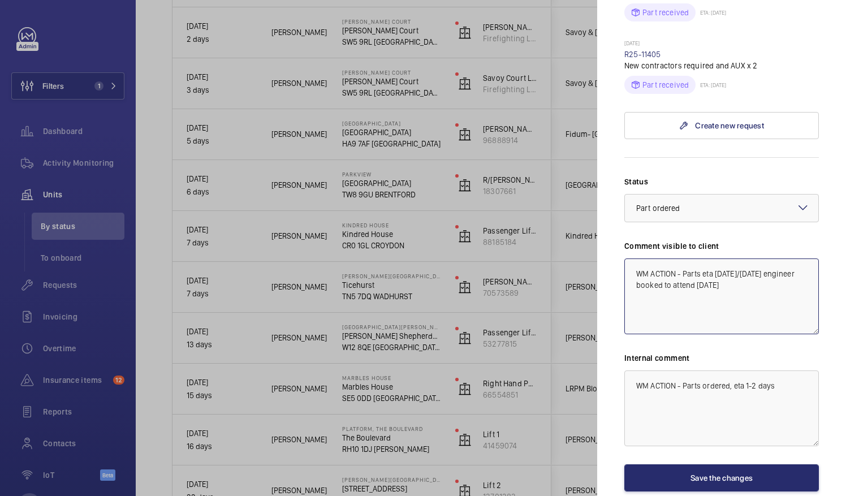
drag, startPoint x: 767, startPoint y: 285, endPoint x: 626, endPoint y: 265, distance: 141.6
click at [626, 265] on textarea "WM ACTION - Parts eta today/tomorrow engineer booked to attend 05.09.25" at bounding box center [721, 296] width 194 height 76
type textarea "WM ACTION - Parts eta today/tomorrow engineer booked to attend 05.09.25"
drag, startPoint x: 719, startPoint y: 388, endPoint x: 533, endPoint y: 393, distance: 186.6
click at [533, 393] on mat-sidenav-container "Filters 1 Dashboard Activity Monitoring Units By status To onboard Requests Inv…" at bounding box center [423, 248] width 846 height 496
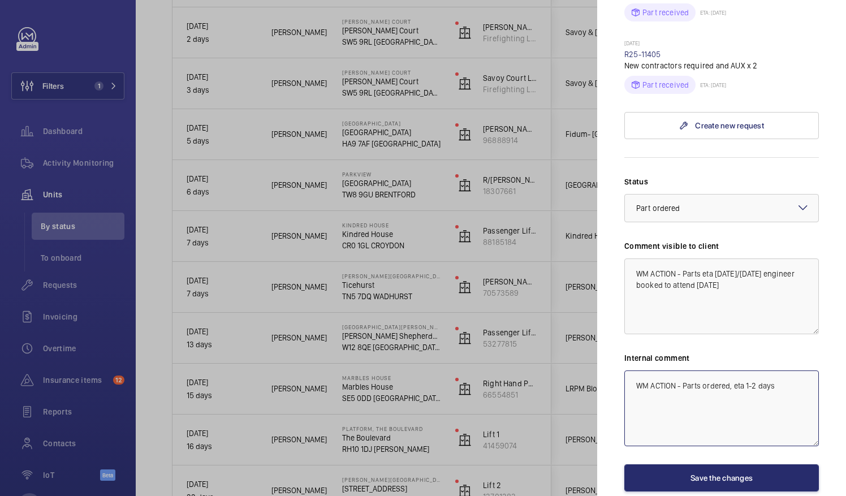
paste textarea "eta today/tomorrow engineer booked to attend 05.09.25"
type textarea "WM ACTION - Parts eta today/tomorrow engineer booked to attend 05.09.25"
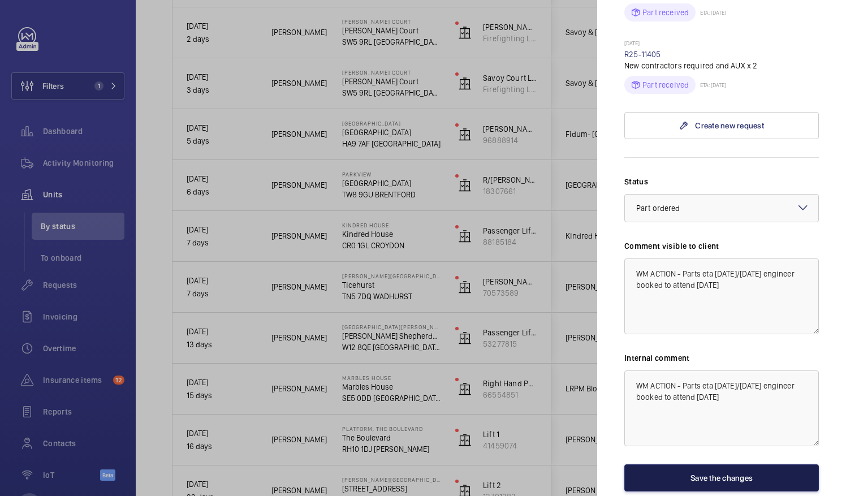
click at [693, 470] on button "Save the changes" at bounding box center [721, 477] width 194 height 27
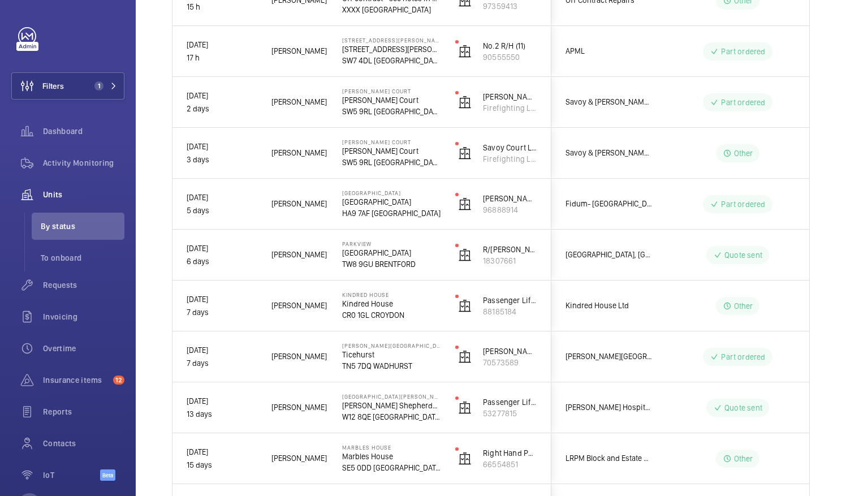
scroll to position [0, 0]
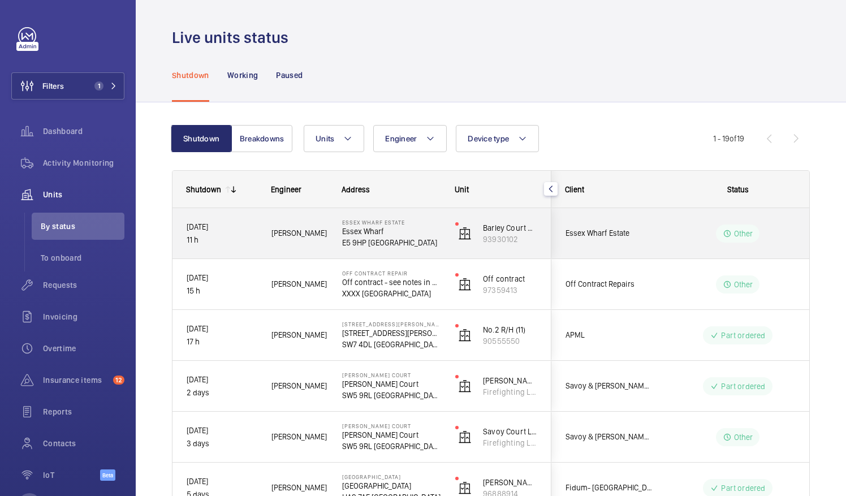
click at [686, 236] on wm-front-pills-cell "Other" at bounding box center [737, 233] width 141 height 18
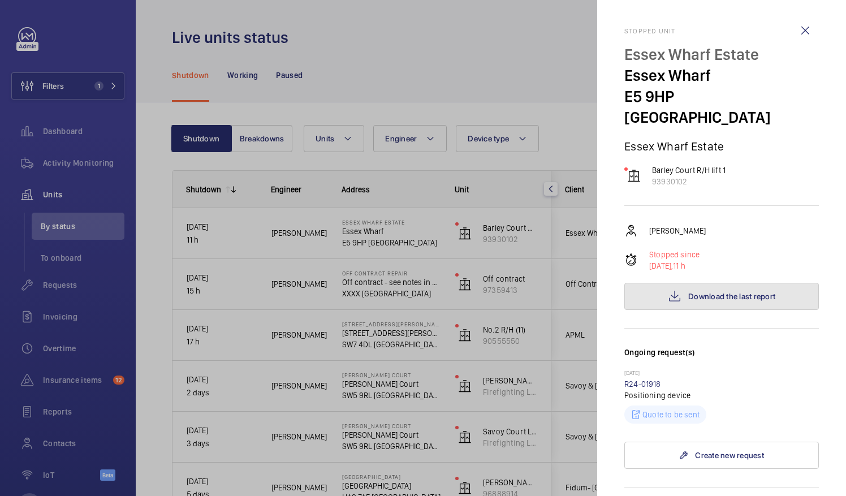
click at [715, 292] on span "Download the last report" at bounding box center [731, 296] width 87 height 9
click at [546, 44] on div at bounding box center [423, 248] width 846 height 496
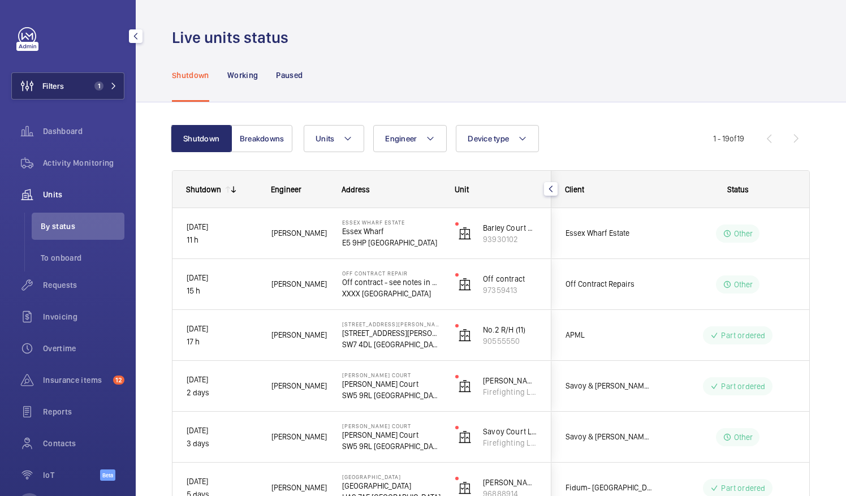
click at [59, 88] on span "Filters" at bounding box center [52, 85] width 21 height 11
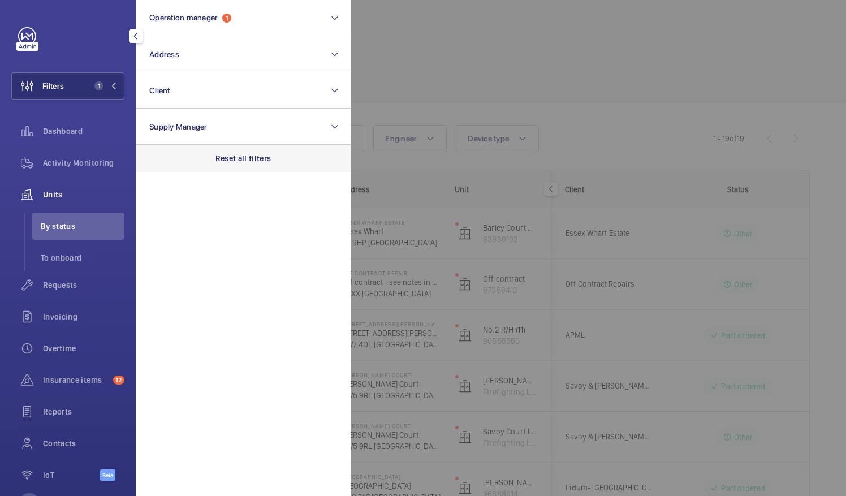
click at [248, 159] on p "Reset all filters" at bounding box center [243, 158] width 56 height 11
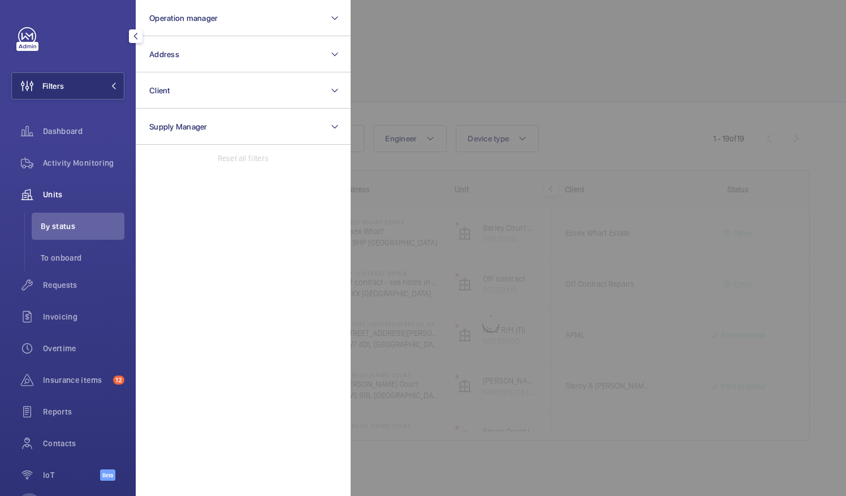
click at [447, 68] on div at bounding box center [773, 248] width 846 height 496
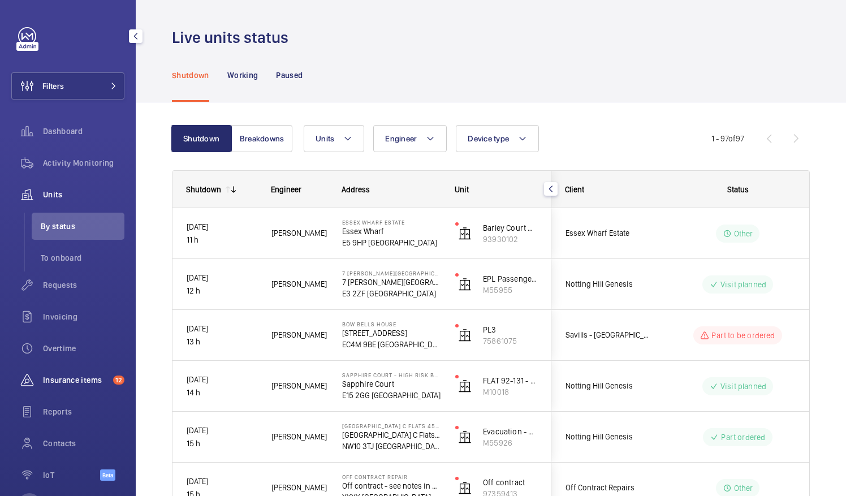
click at [54, 386] on div "Insurance items 12" at bounding box center [67, 379] width 113 height 27
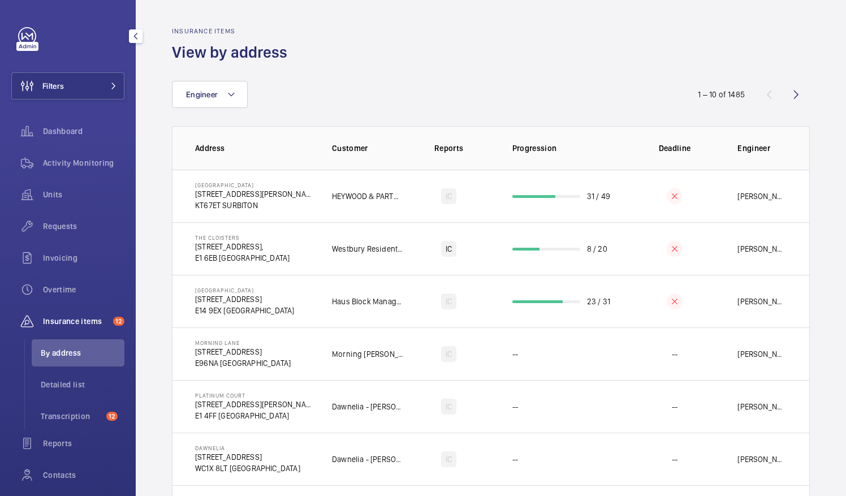
click at [54, 386] on span "Detailed list" at bounding box center [83, 384] width 84 height 11
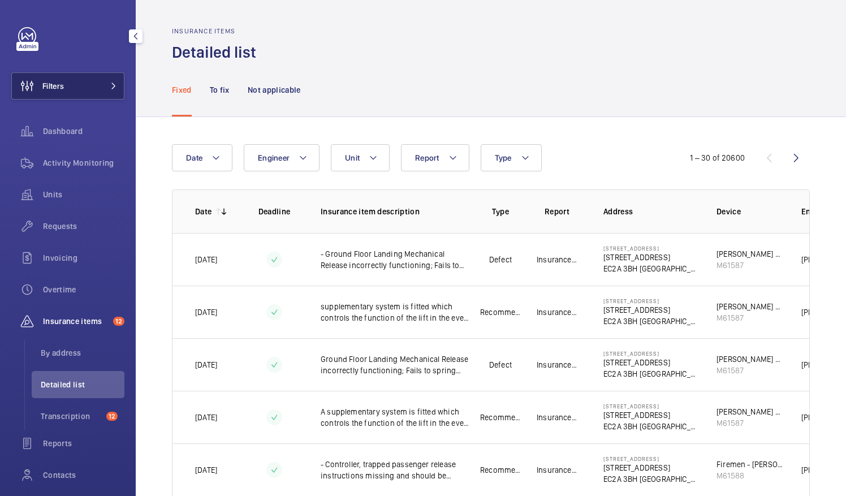
click at [71, 87] on button "Filters" at bounding box center [67, 85] width 113 height 27
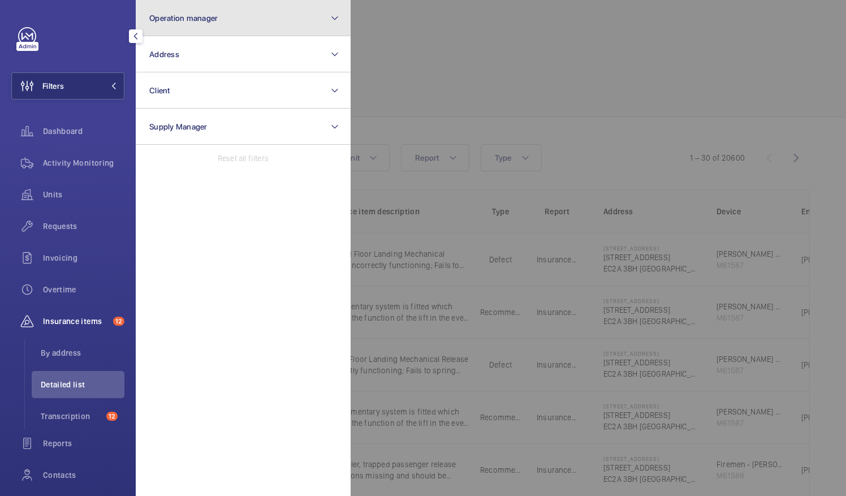
click at [224, 14] on button "Operation manager" at bounding box center [243, 18] width 215 height 36
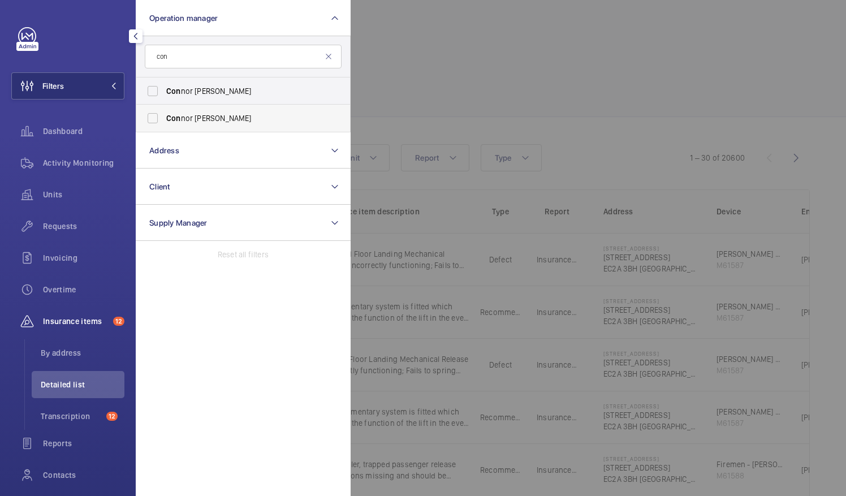
type input "con"
click at [157, 115] on label "Con nor Tarpey" at bounding box center [234, 118] width 197 height 27
click at [157, 115] on input "Con nor Tarpey" at bounding box center [152, 118] width 23 height 23
checkbox input "true"
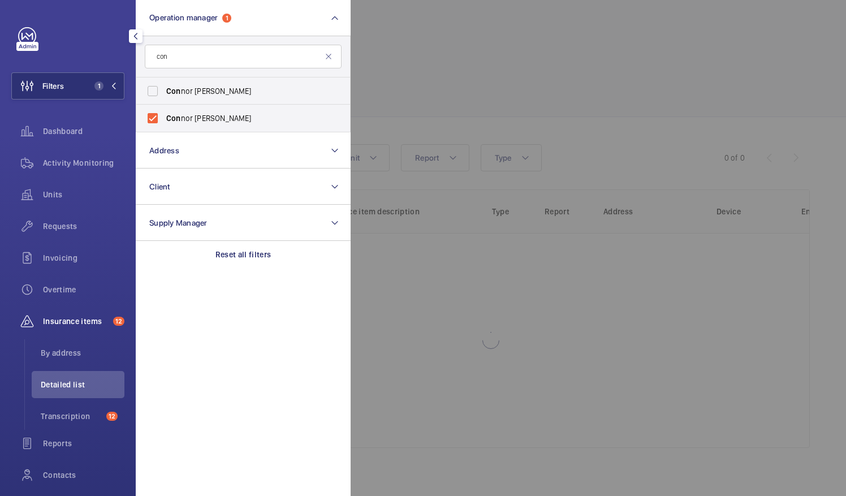
click at [443, 88] on div at bounding box center [773, 248] width 846 height 496
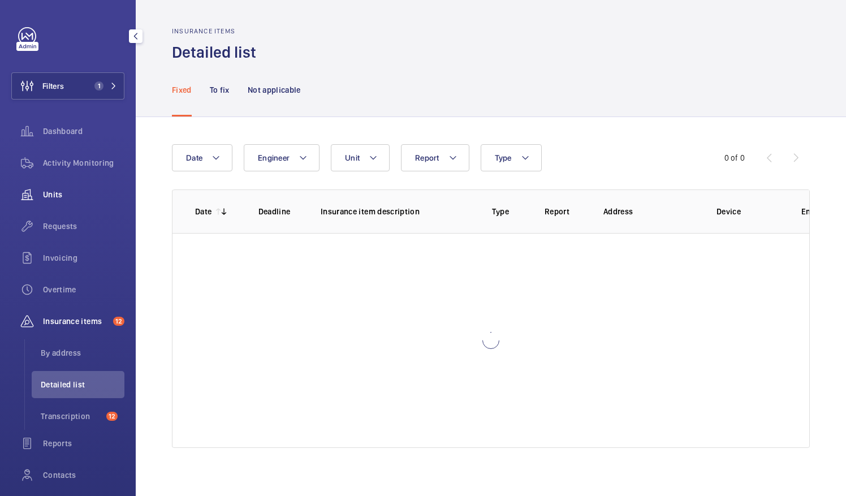
click at [52, 196] on span "Units" at bounding box center [83, 194] width 81 height 11
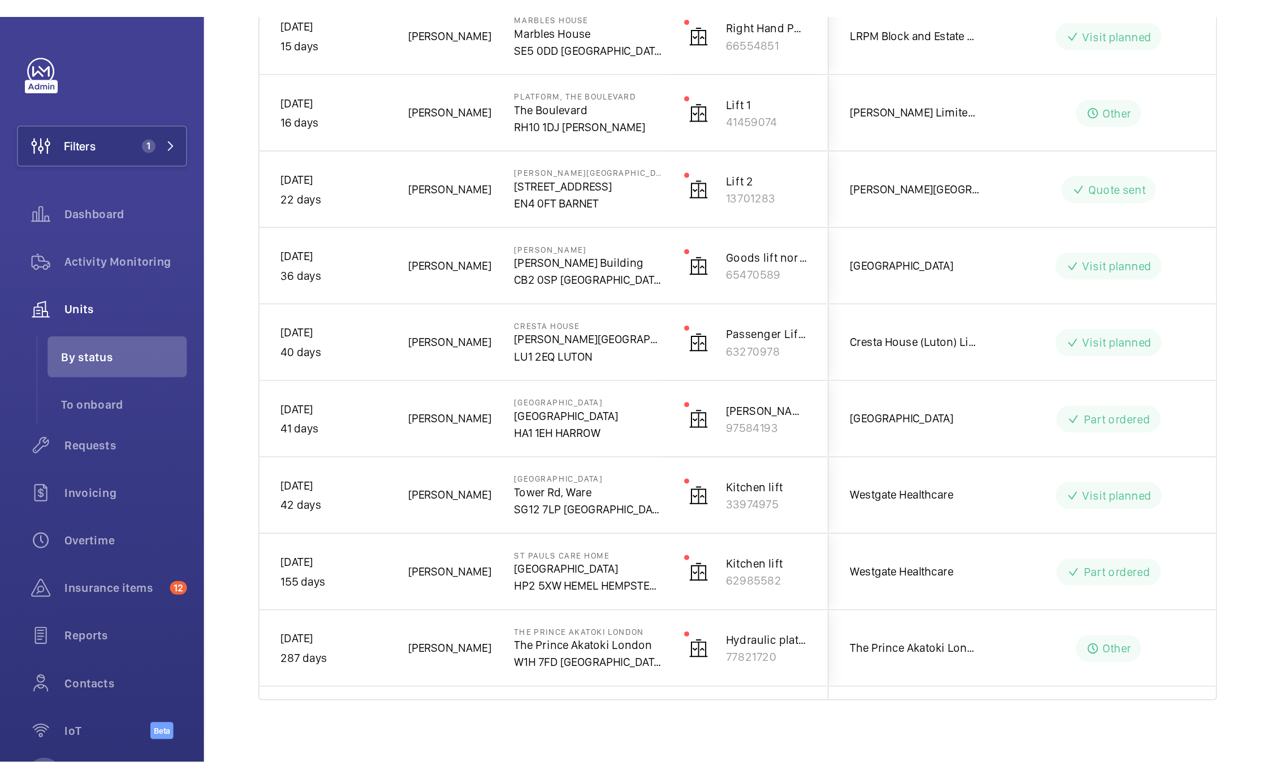
scroll to position [693, 0]
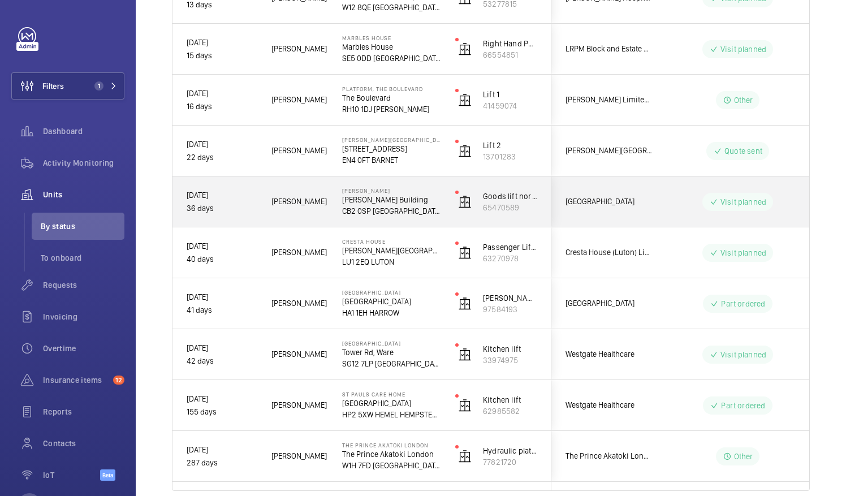
drag, startPoint x: 668, startPoint y: 218, endPoint x: 640, endPoint y: 236, distance: 33.6
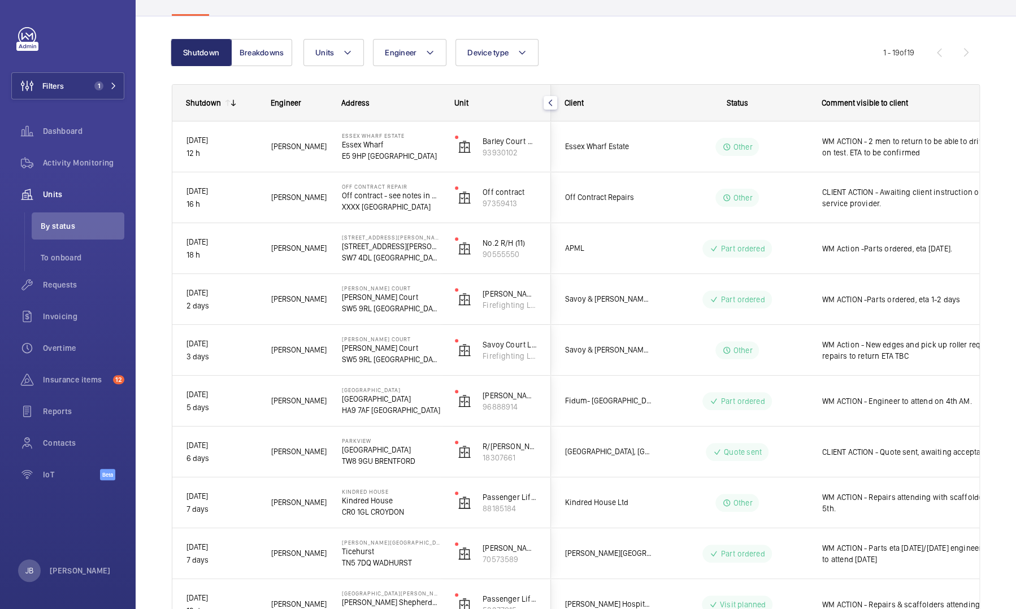
scroll to position [86, 0]
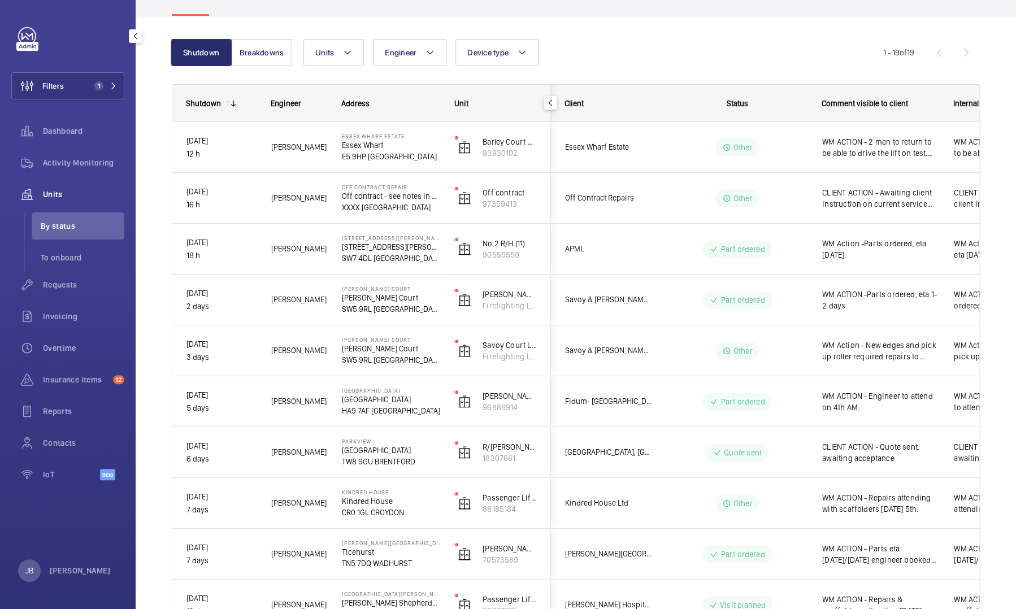
click at [139, 37] on mat-icon "button" at bounding box center [136, 36] width 14 height 9
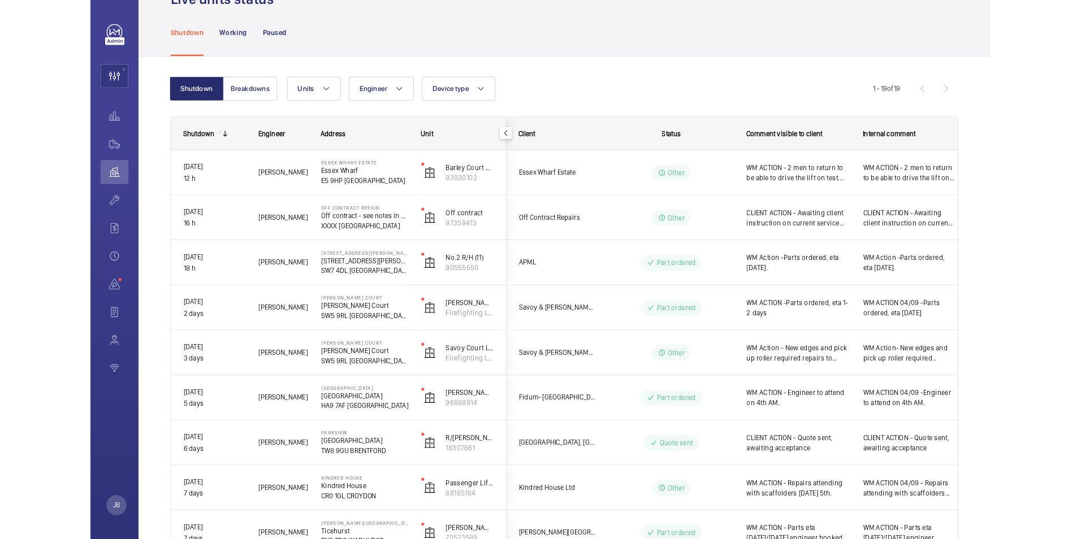
scroll to position [38, 0]
